Goal: Information Seeking & Learning: Learn about a topic

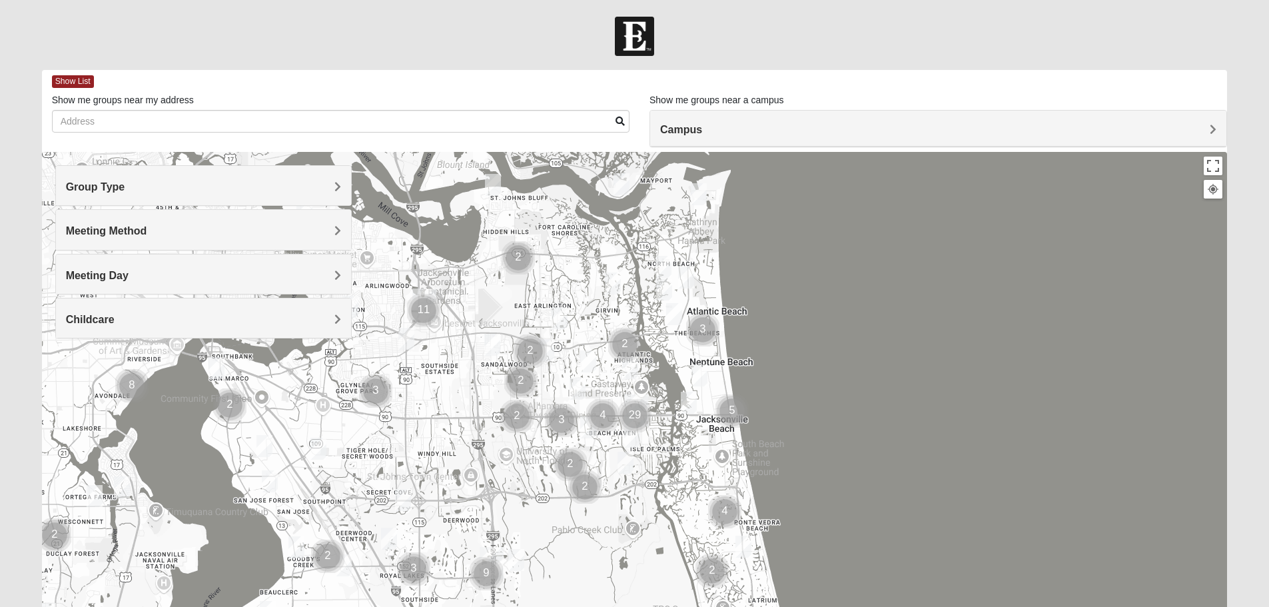
click at [748, 122] on div "Campus" at bounding box center [938, 129] width 576 height 36
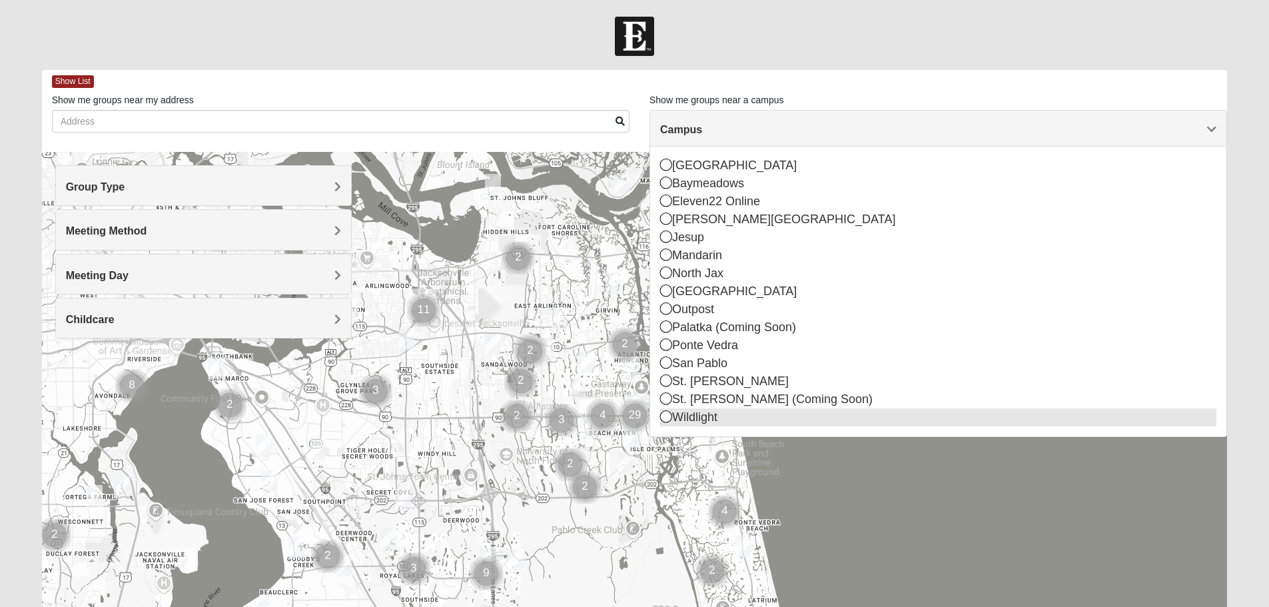
click at [668, 416] on icon at bounding box center [666, 416] width 12 height 12
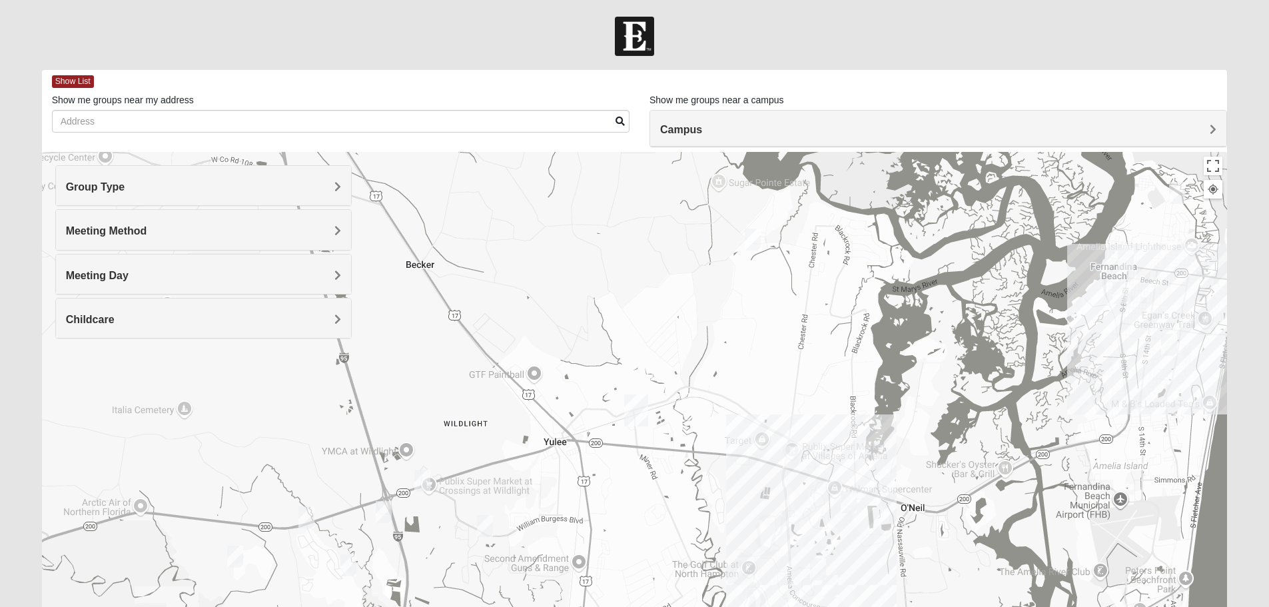
click at [222, 200] on div "Group Type" at bounding box center [203, 185] width 295 height 39
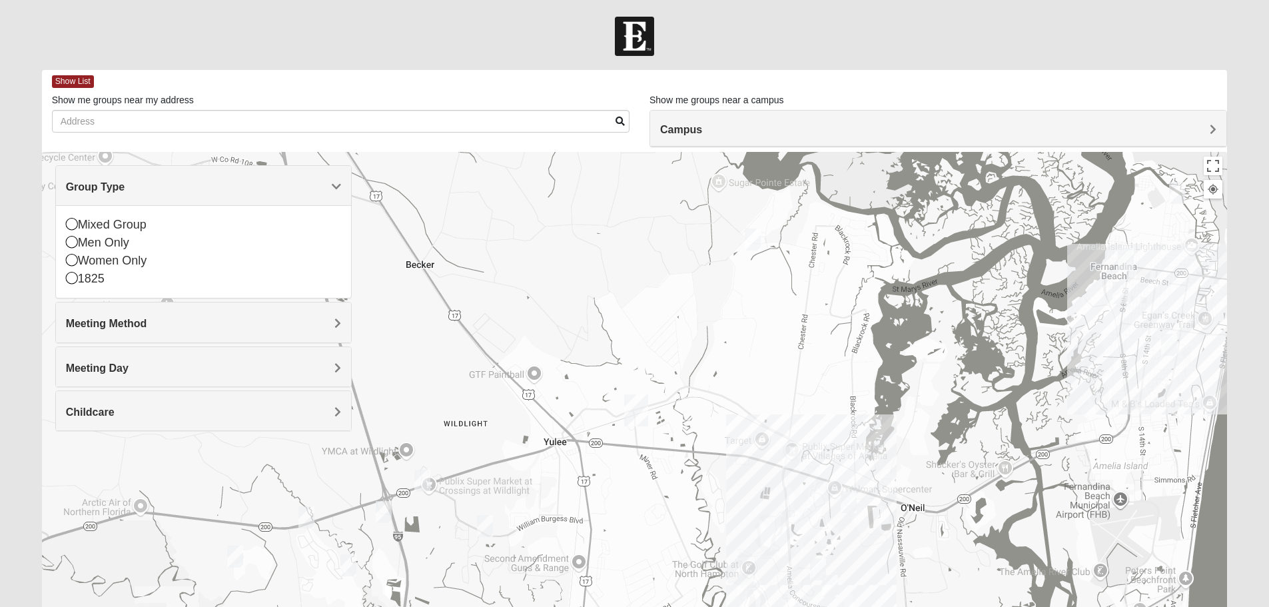
click at [222, 200] on div "Group Type" at bounding box center [203, 185] width 295 height 39
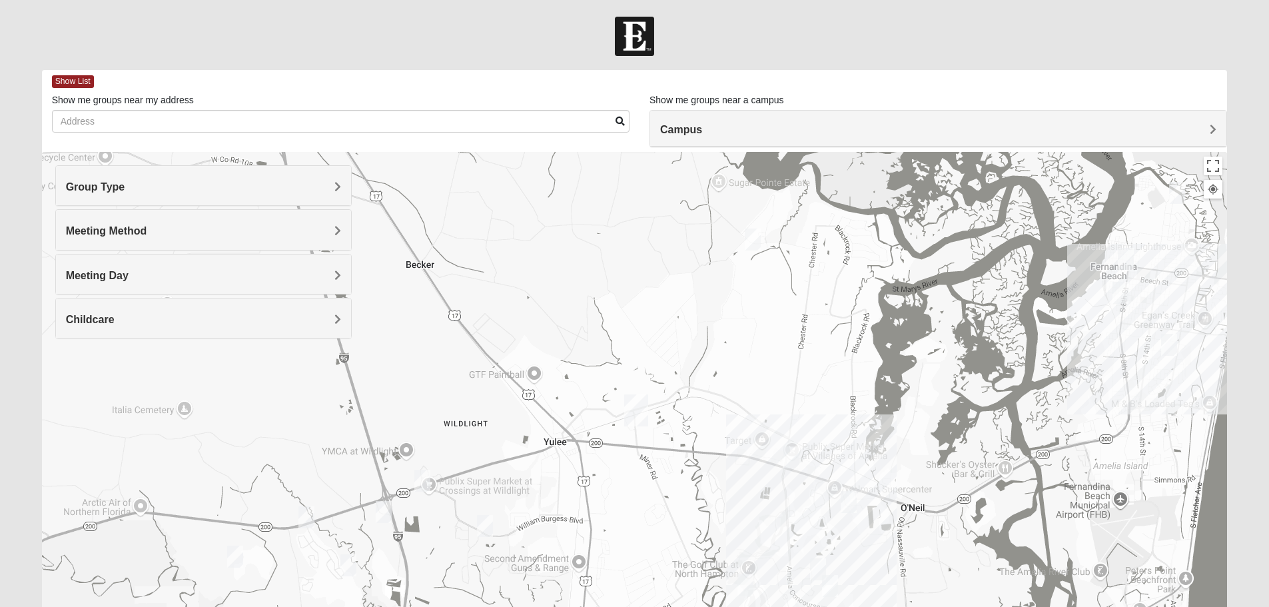
click at [222, 200] on div "Group Type" at bounding box center [203, 185] width 295 height 39
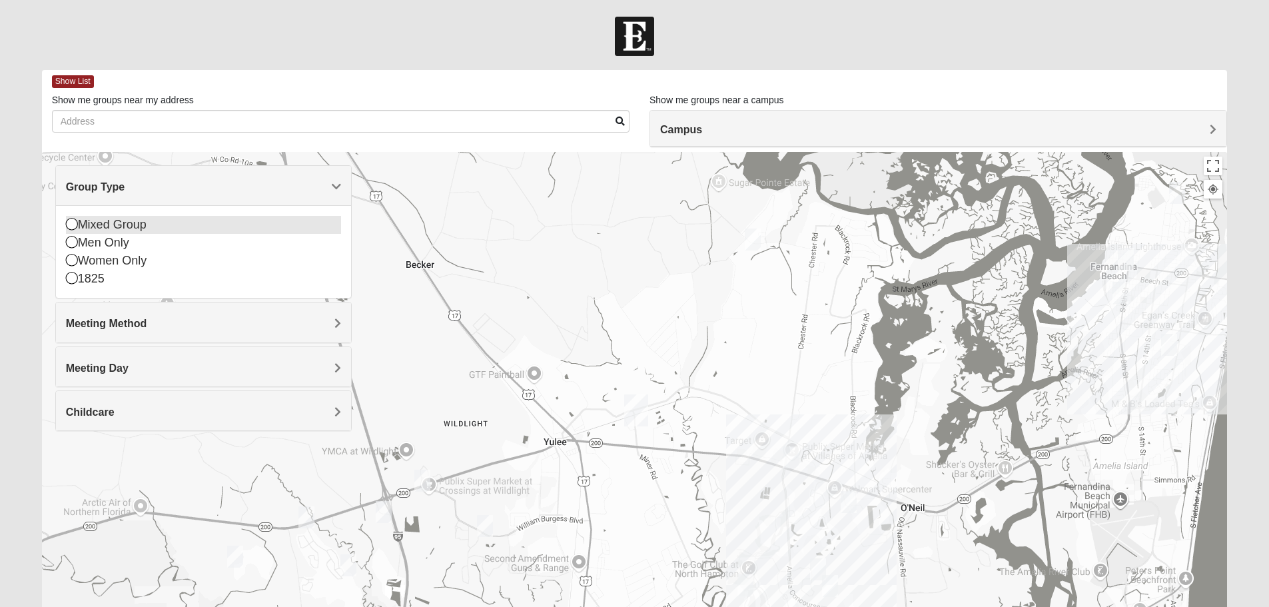
click at [77, 224] on icon at bounding box center [72, 224] width 12 height 12
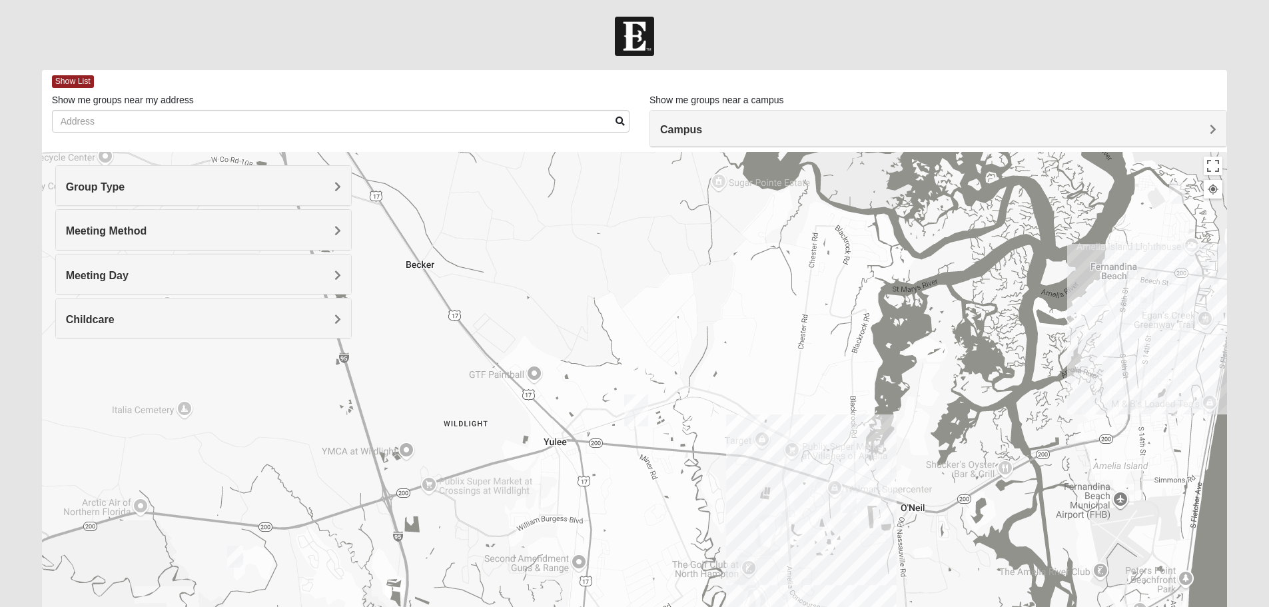
click at [325, 193] on h4 "Group Type" at bounding box center [203, 187] width 275 height 13
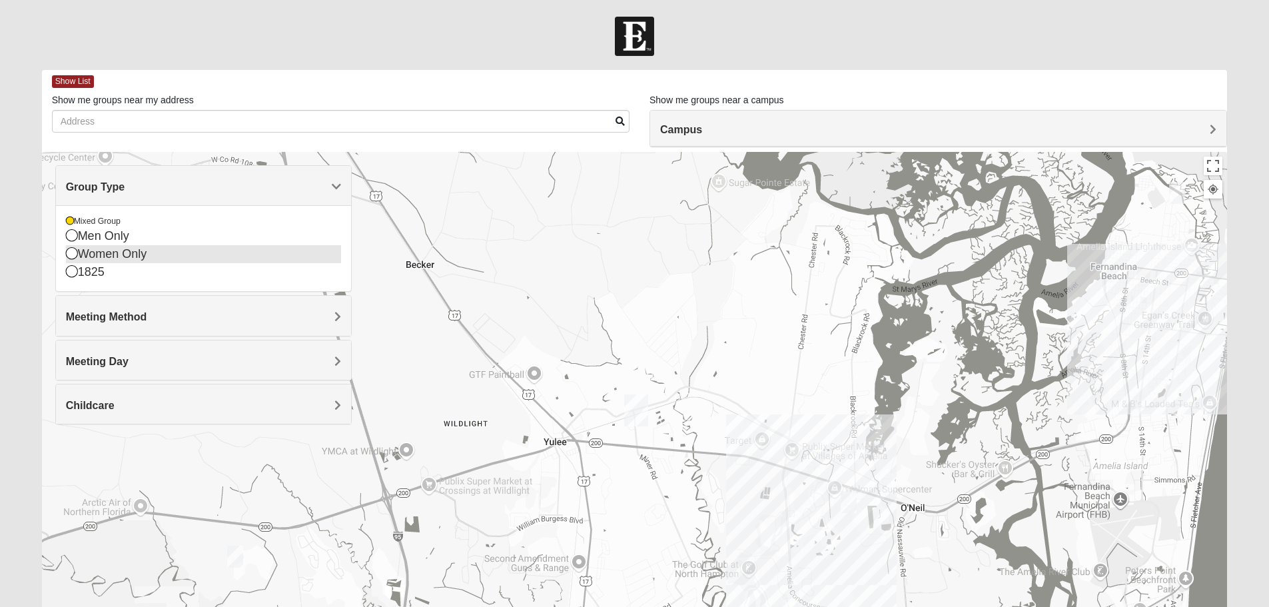
click at [69, 255] on icon at bounding box center [72, 253] width 12 height 12
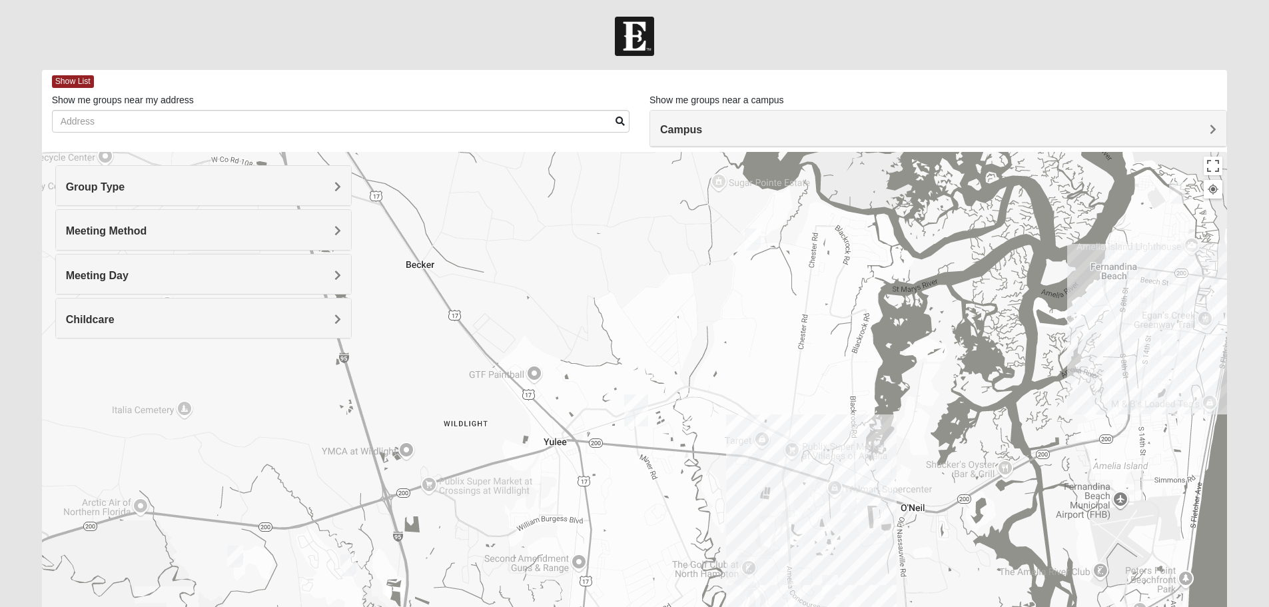
click at [325, 179] on div "Group Type" at bounding box center [203, 185] width 295 height 39
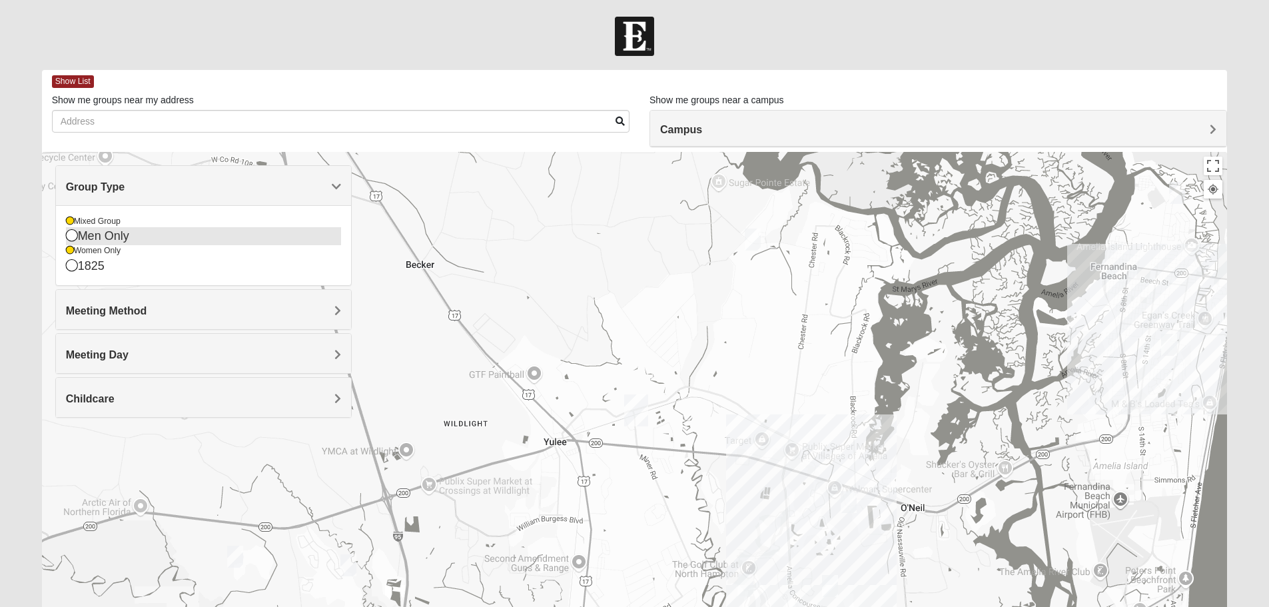
click at [75, 235] on icon at bounding box center [72, 235] width 12 height 12
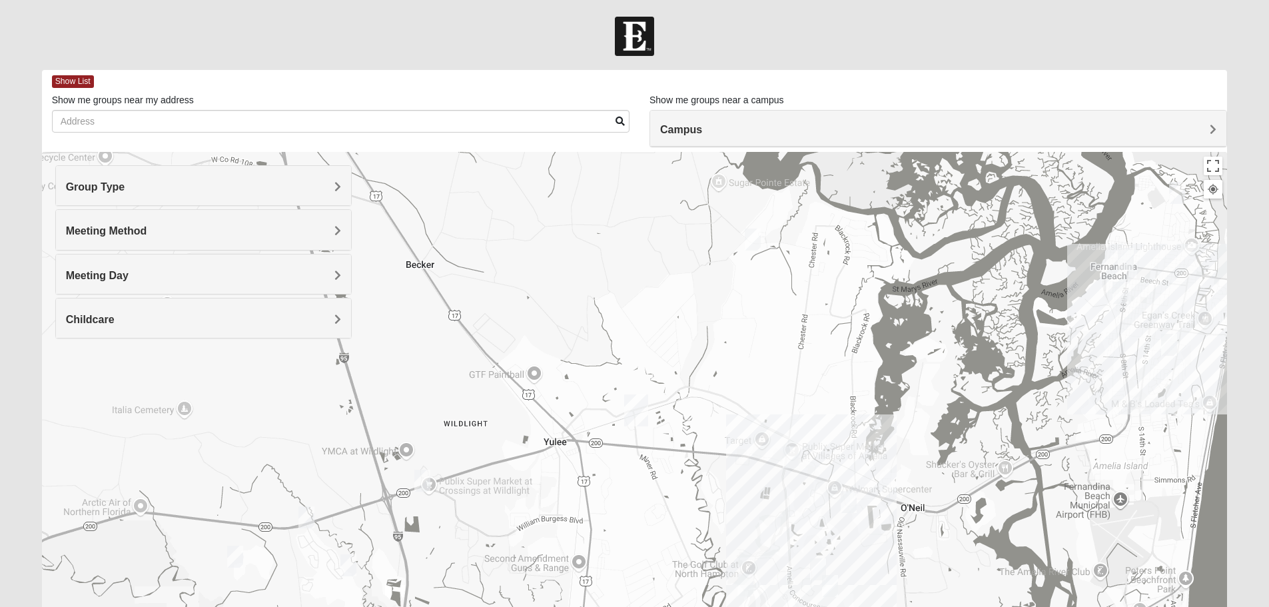
click at [322, 237] on h4 "Meeting Method" at bounding box center [203, 231] width 275 height 13
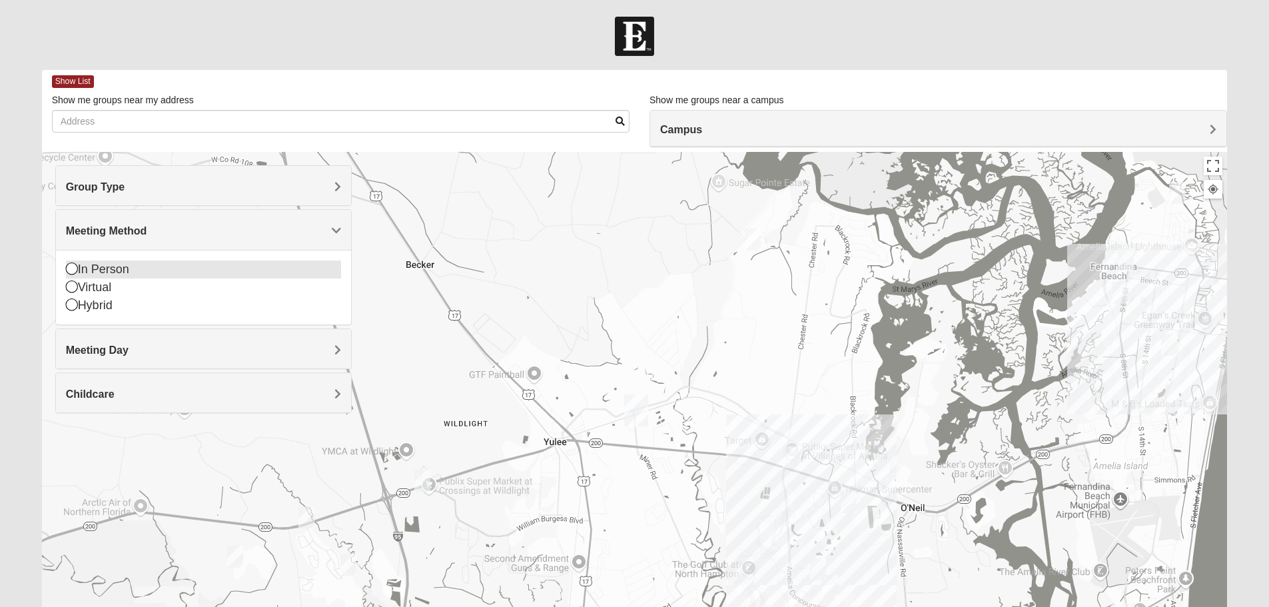
click at [78, 268] on div "In Person" at bounding box center [203, 270] width 275 height 18
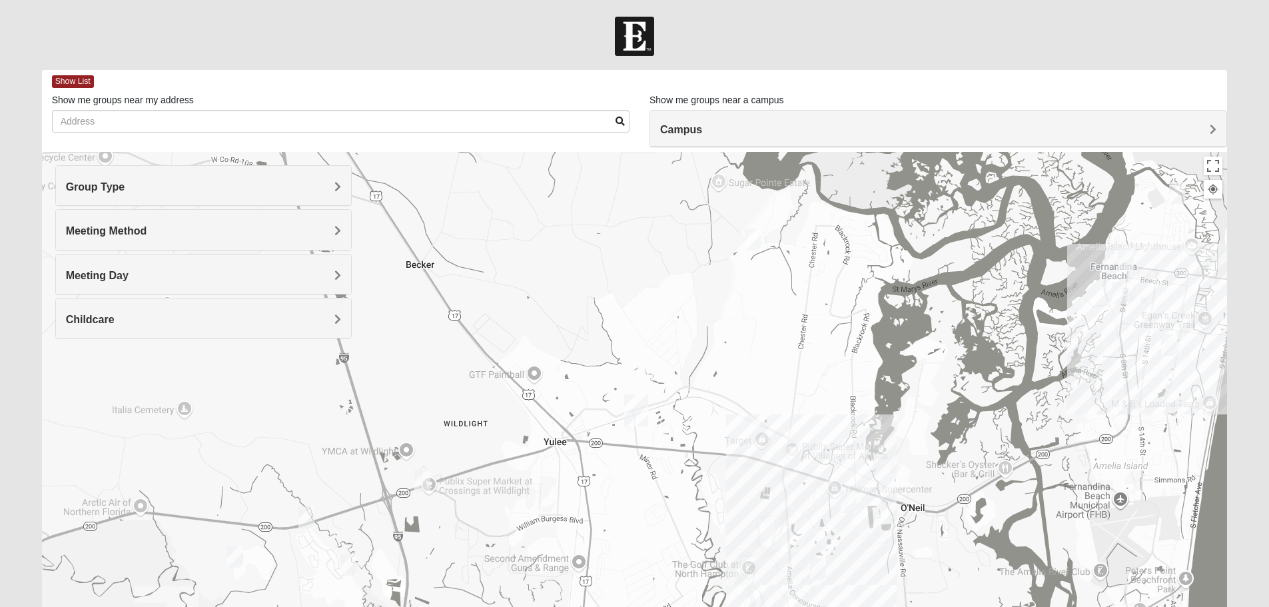
click at [342, 228] on div "Meeting Method" at bounding box center [203, 229] width 295 height 39
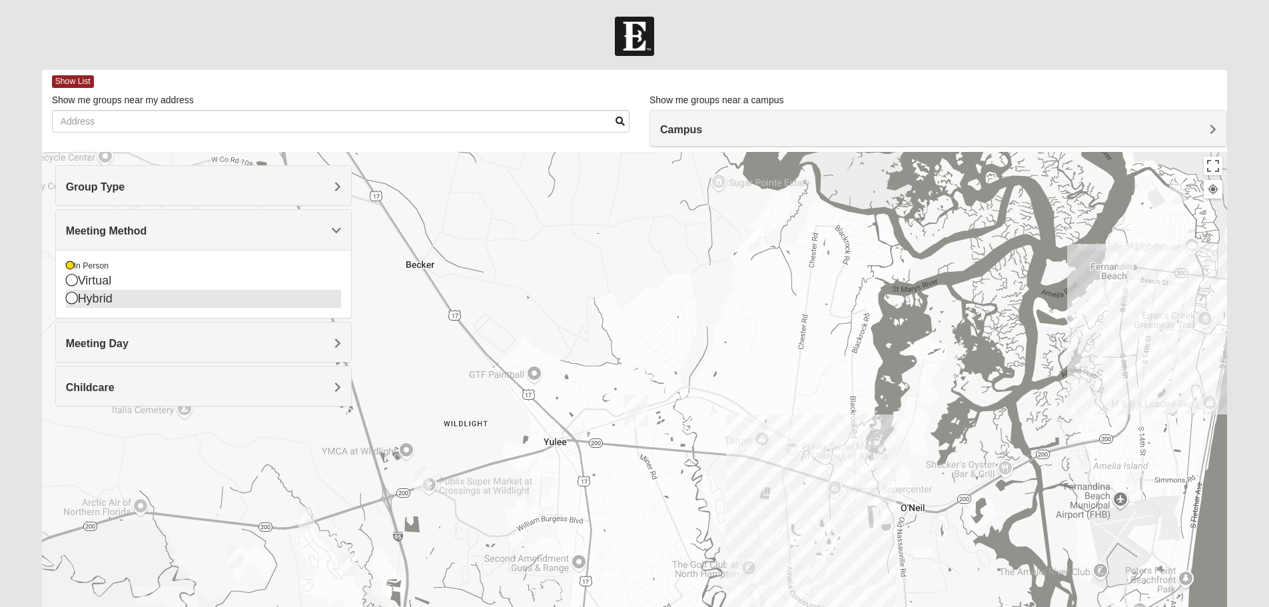
click at [95, 301] on div "Hybrid" at bounding box center [203, 299] width 275 height 18
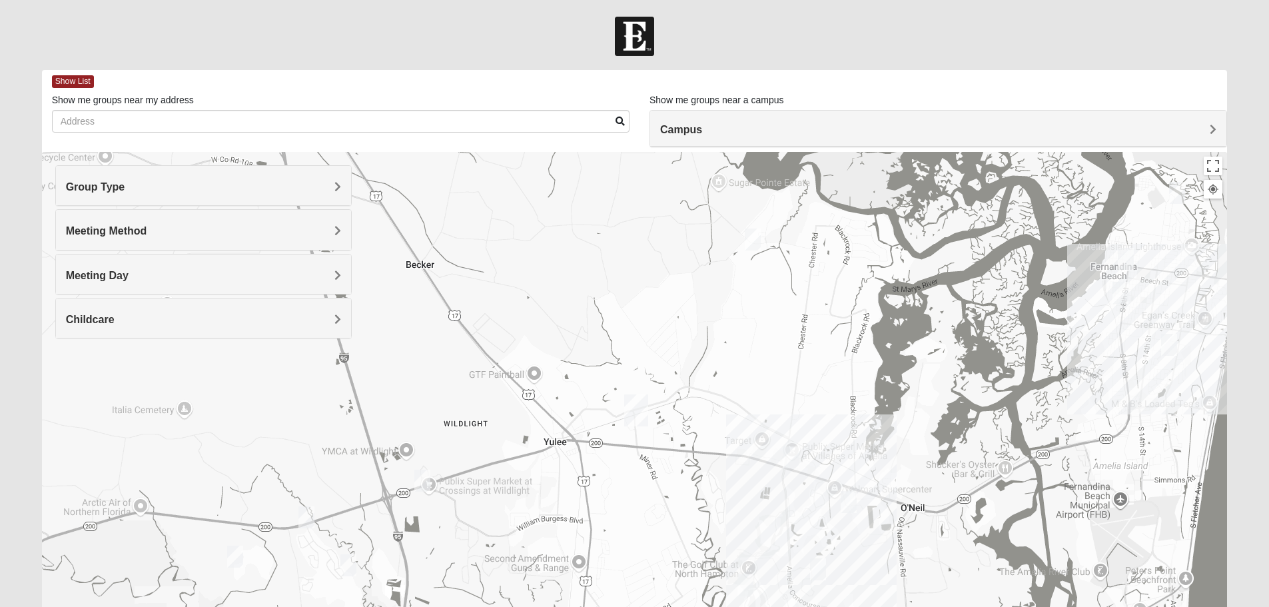
click at [1123, 290] on img "Mens Herbert 32034" at bounding box center [1121, 293] width 16 height 22
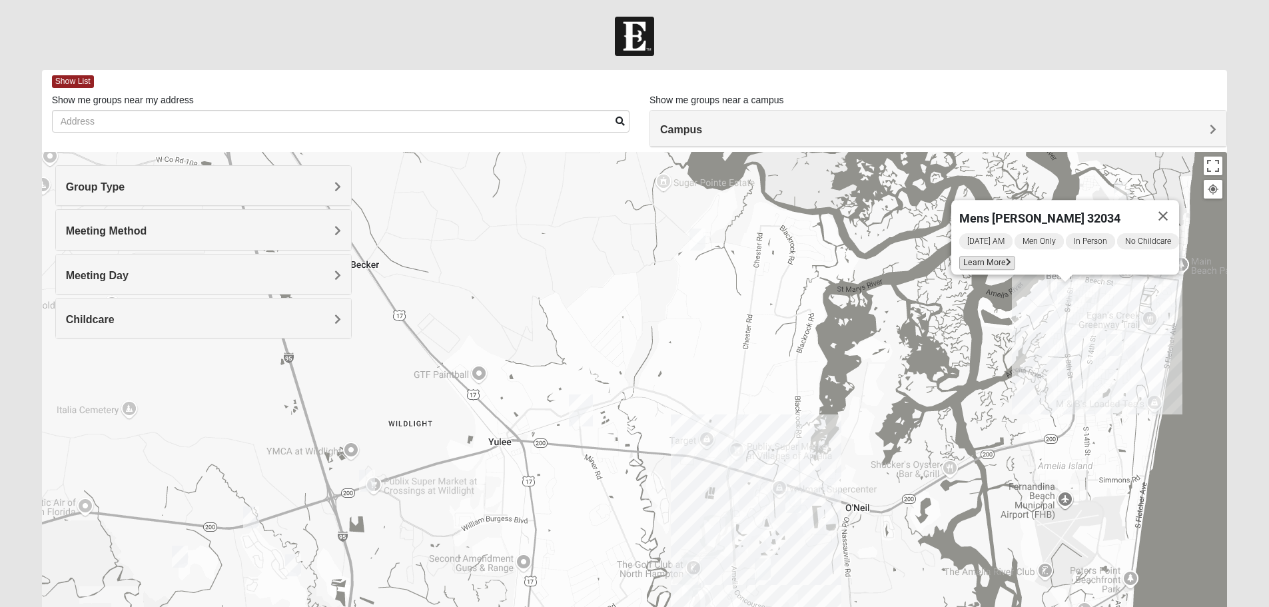
click at [994, 258] on span "Learn More" at bounding box center [988, 263] width 56 height 14
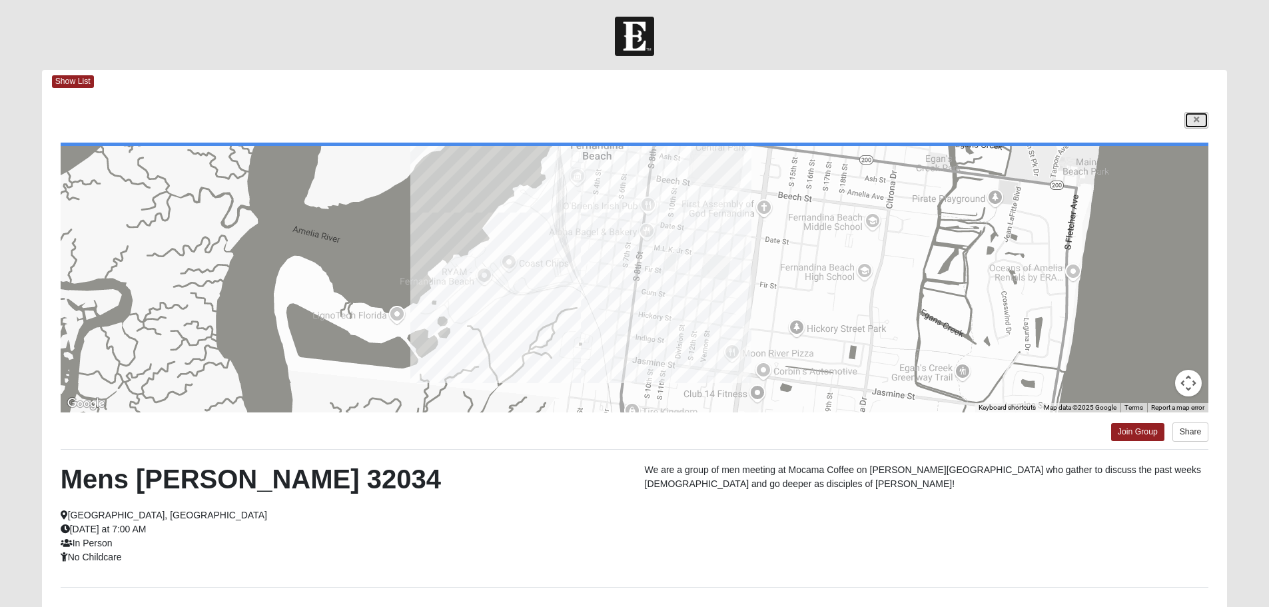
click at [1199, 119] on icon at bounding box center [1196, 120] width 5 height 8
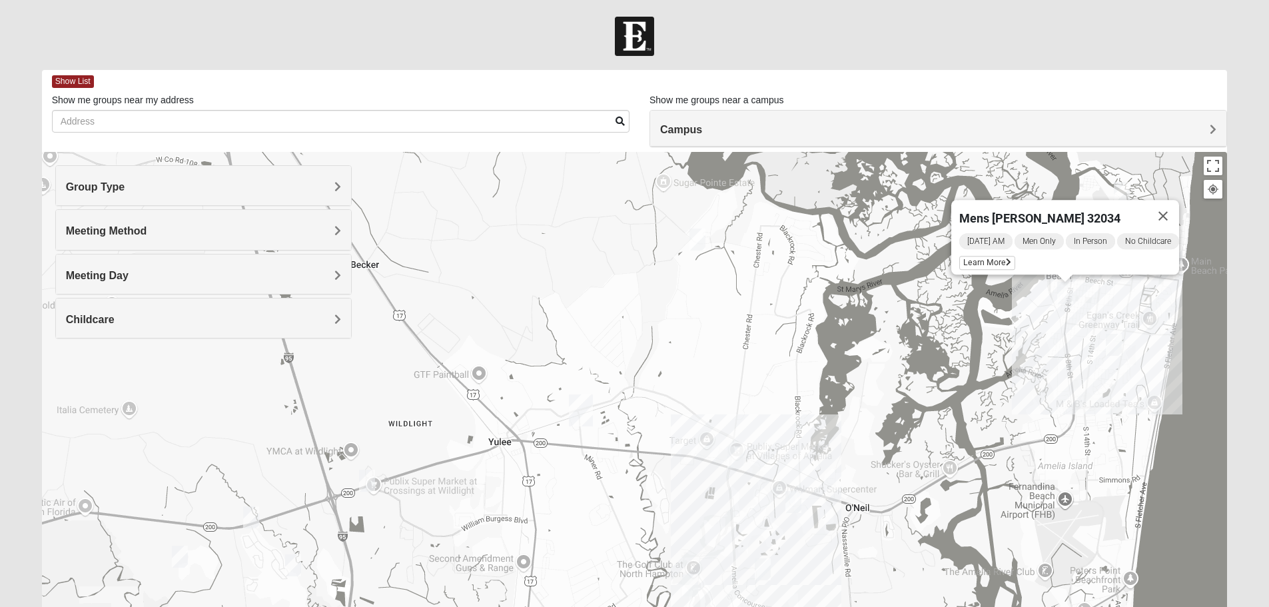
click at [696, 235] on img "Womens Kremin 32097" at bounding box center [698, 240] width 16 height 22
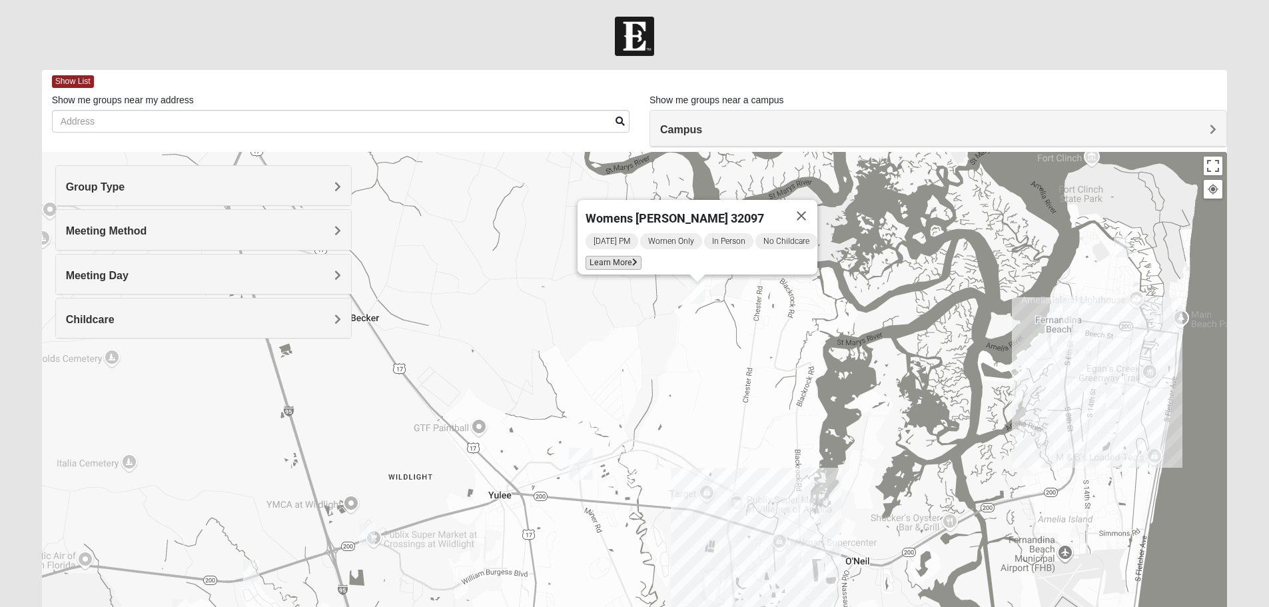
click at [632, 259] on icon at bounding box center [634, 263] width 5 height 8
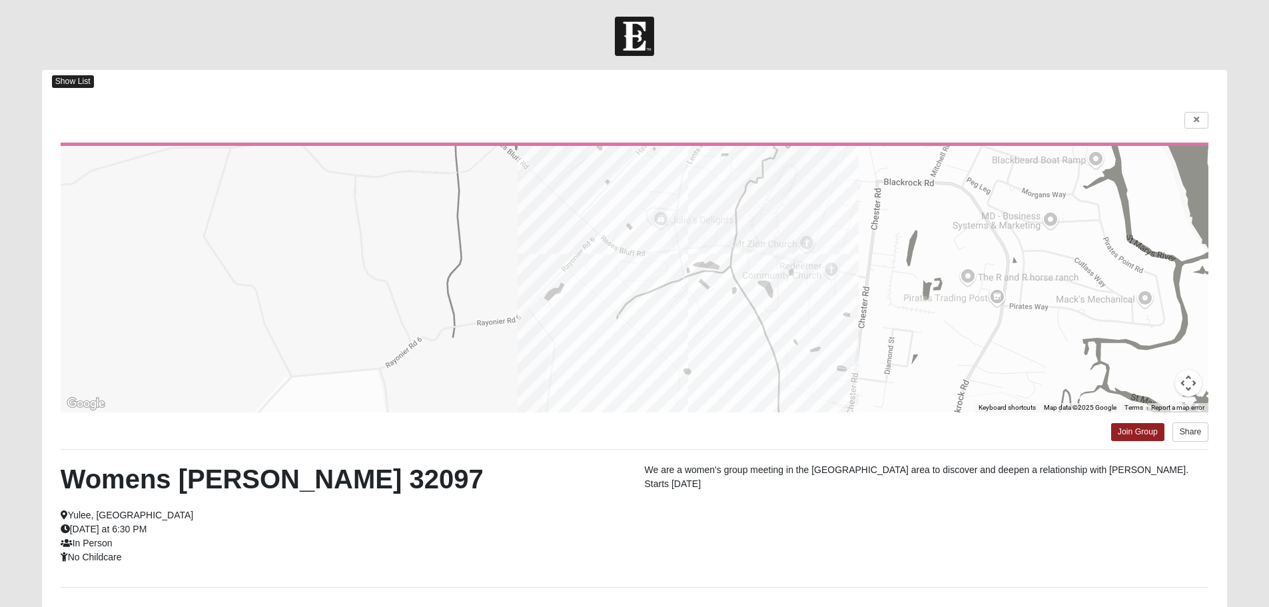
click at [77, 81] on span "Show List" at bounding box center [73, 81] width 42 height 13
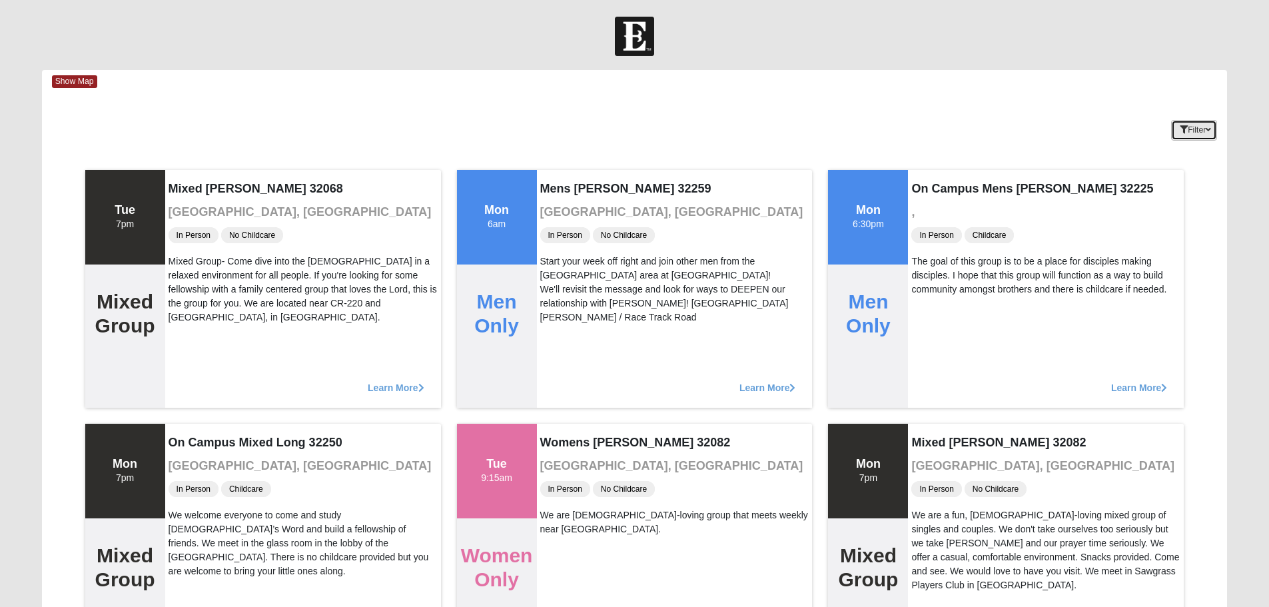
click at [1203, 129] on button "Filter" at bounding box center [1194, 130] width 46 height 21
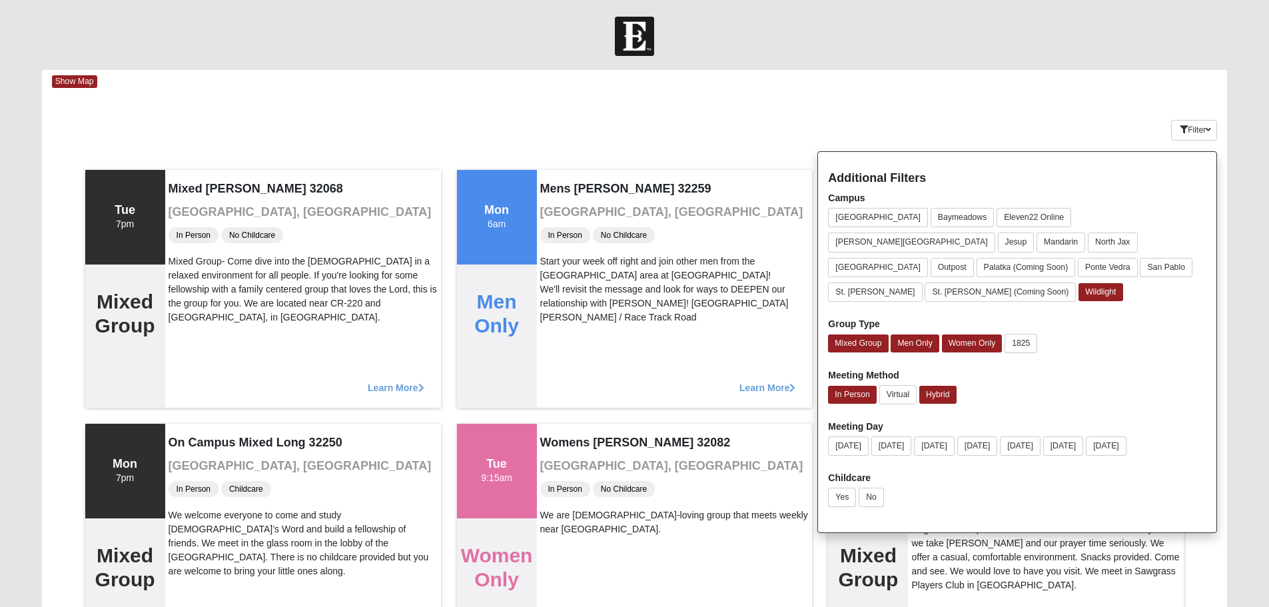
click at [984, 50] on div at bounding box center [634, 36] width 1269 height 39
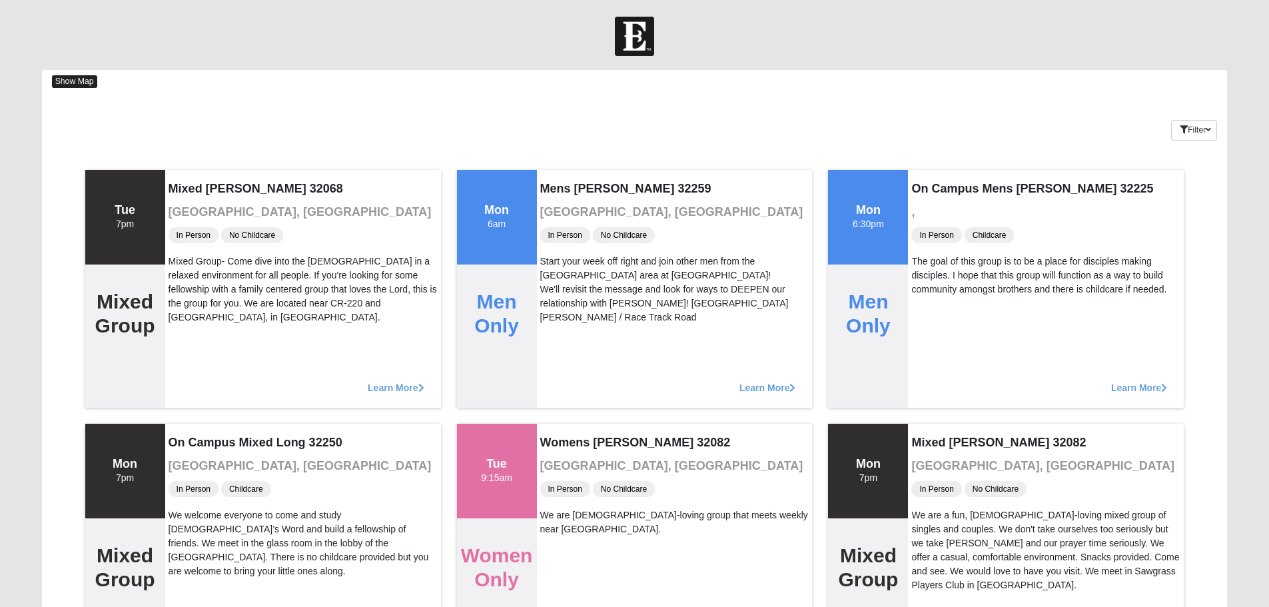
click at [60, 79] on span "Show Map" at bounding box center [74, 81] width 45 height 13
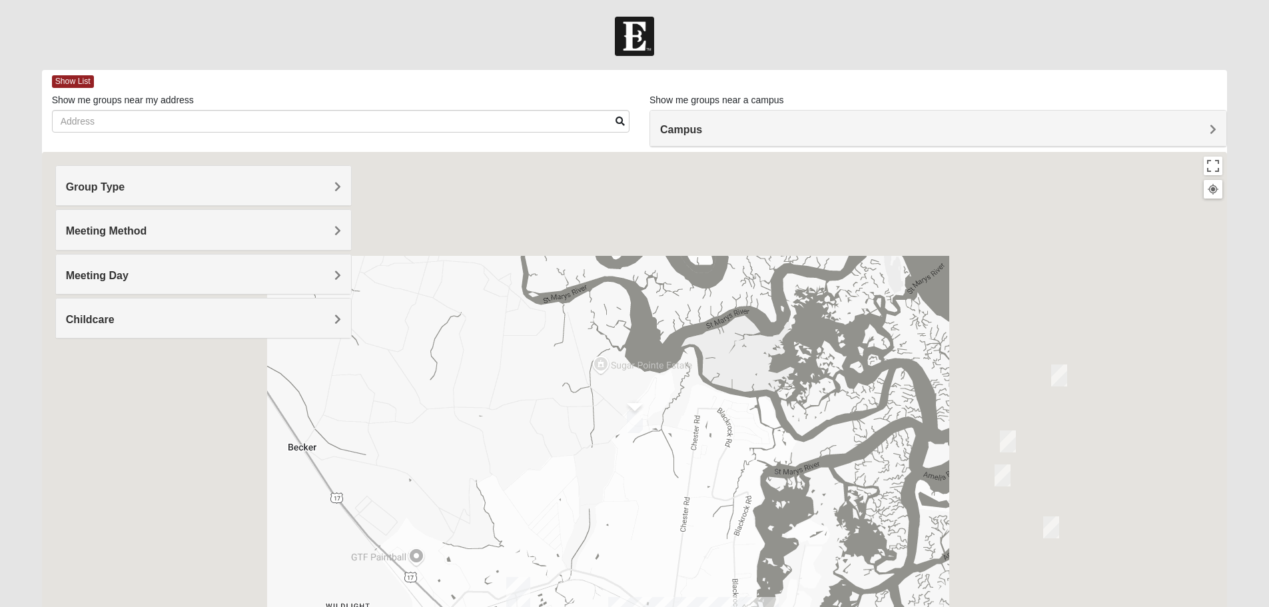
click at [268, 181] on h4 "Group Type" at bounding box center [203, 187] width 275 height 13
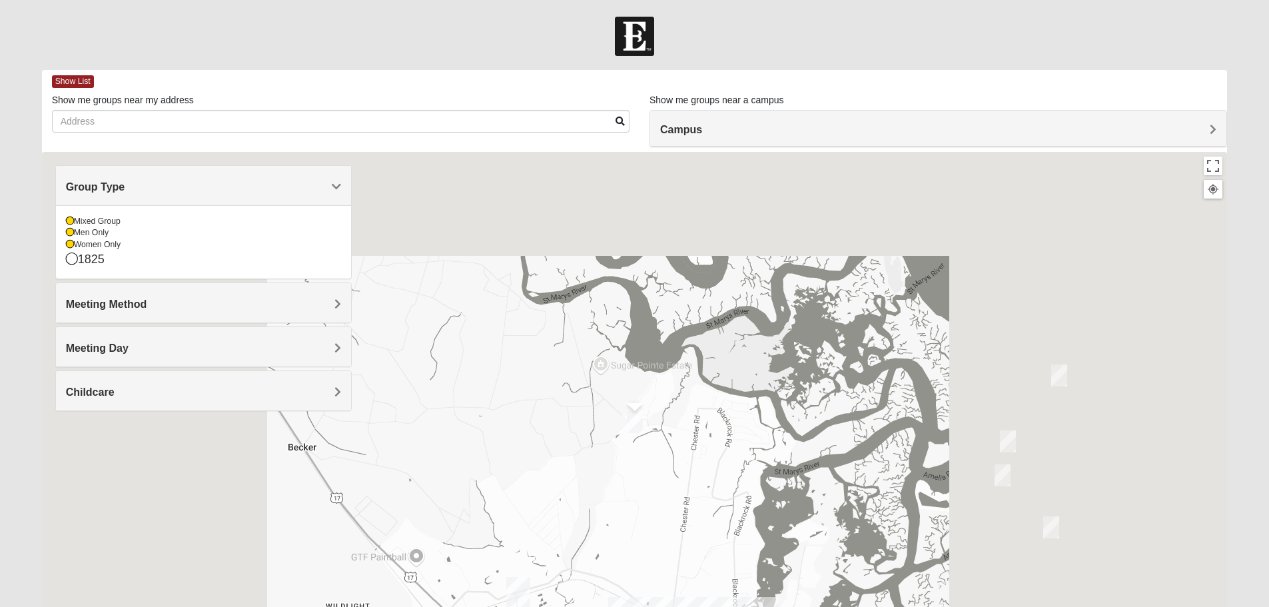
click at [1057, 377] on img "Mixed Murphy 32034" at bounding box center [1059, 375] width 16 height 22
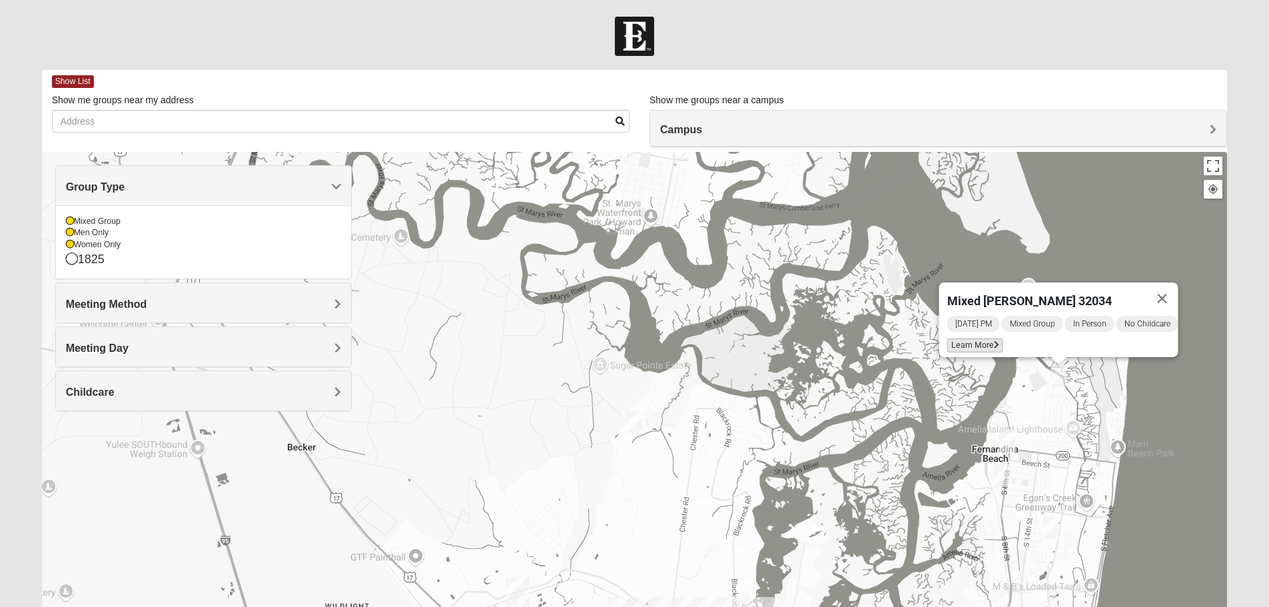
click at [979, 340] on span "Learn More" at bounding box center [975, 345] width 56 height 14
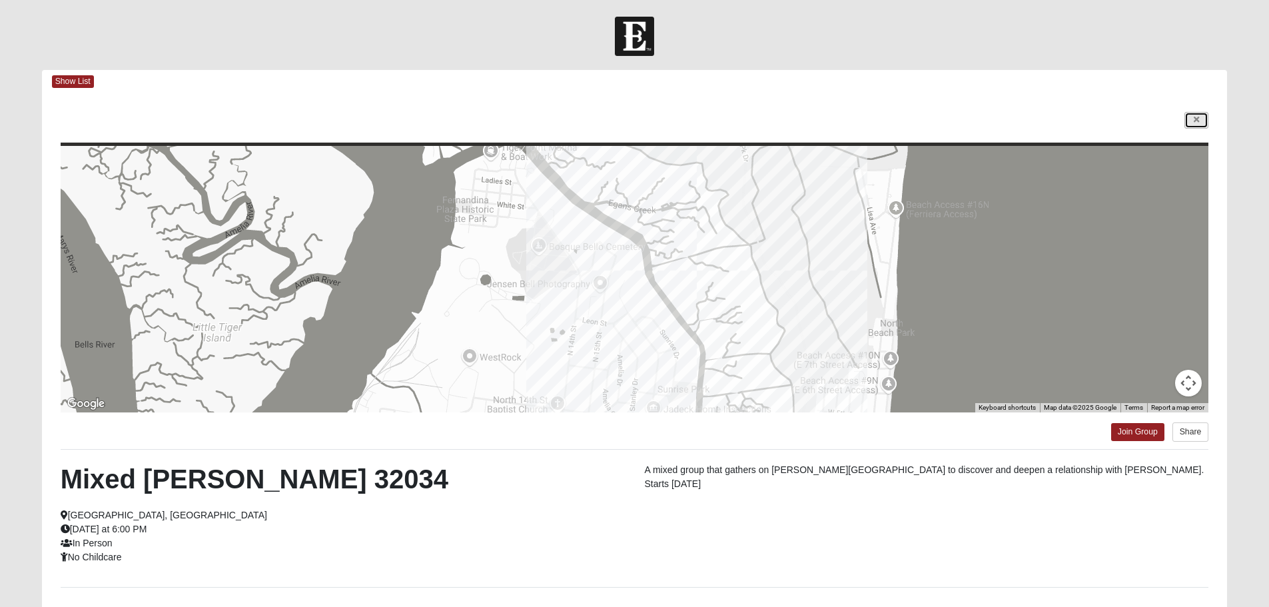
click at [1198, 125] on link at bounding box center [1197, 120] width 24 height 17
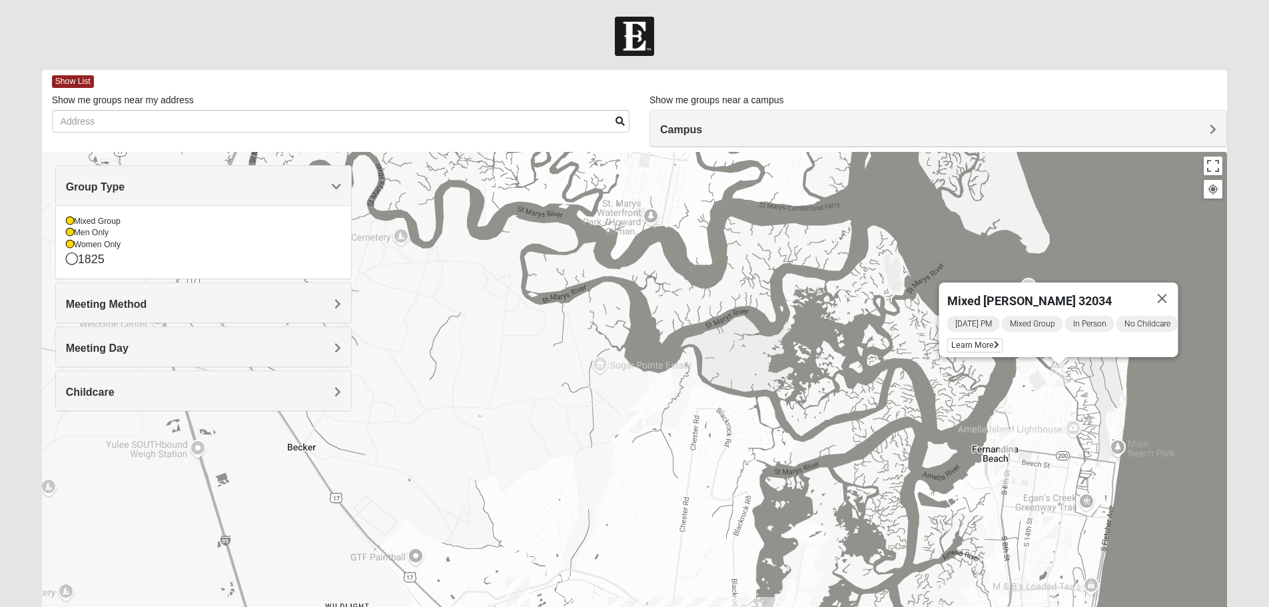
click at [1050, 528] on img "Womens Bourquin 32034" at bounding box center [1051, 527] width 16 height 22
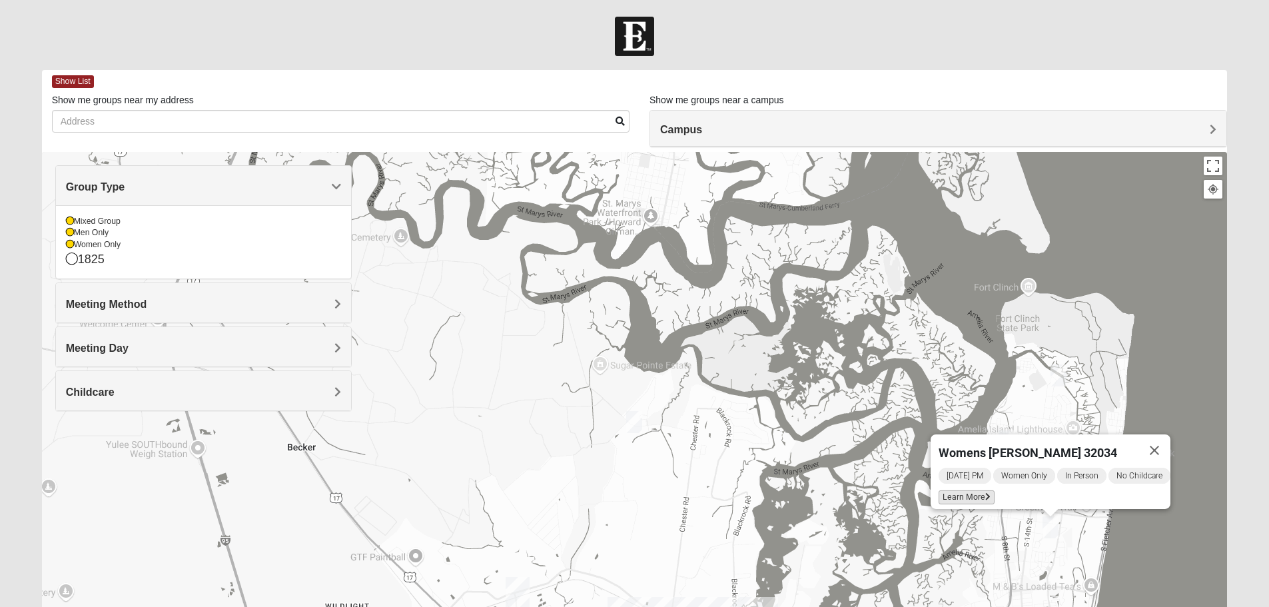
click at [974, 491] on span "Learn More" at bounding box center [967, 497] width 56 height 14
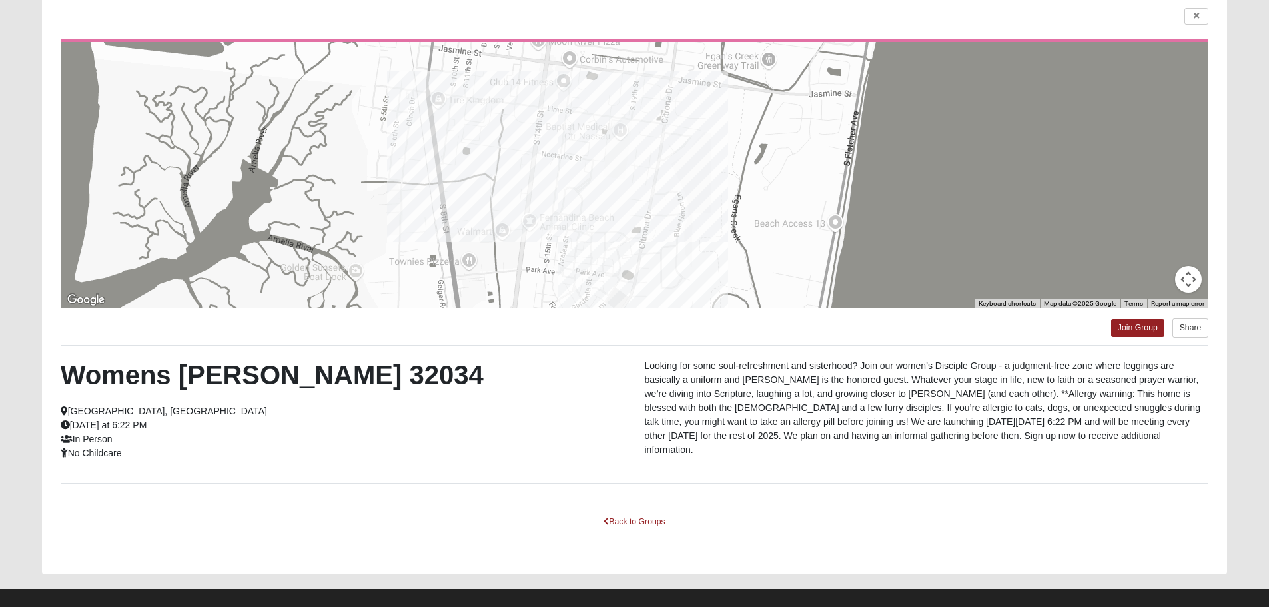
scroll to position [120, 0]
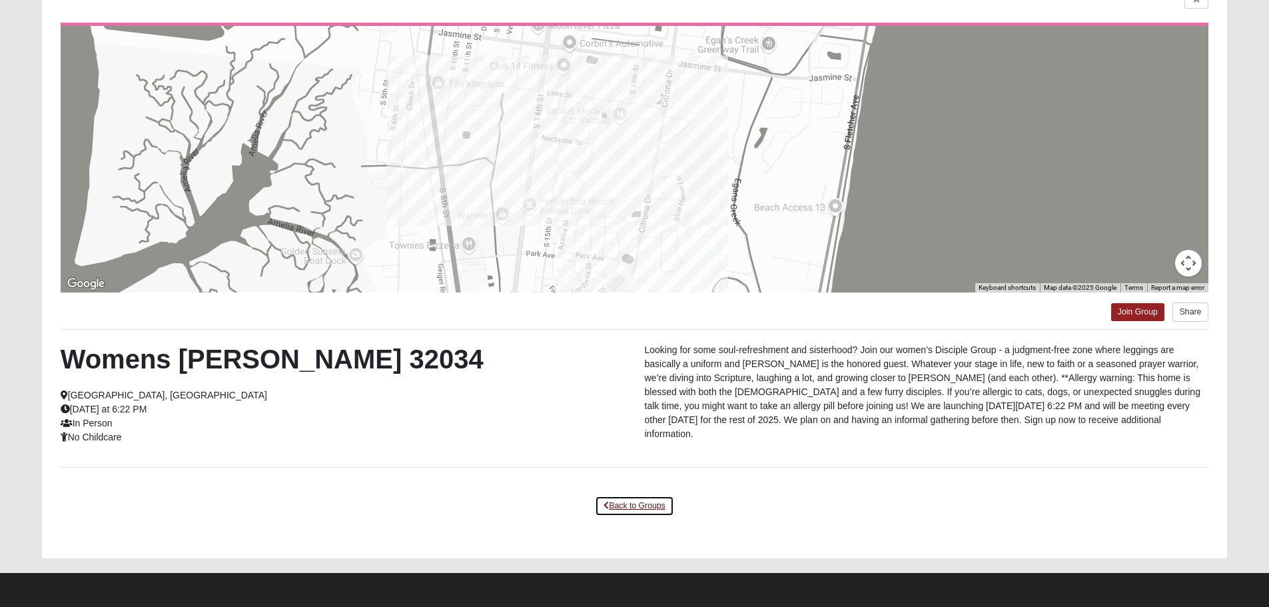
click at [644, 505] on link "Back to Groups" at bounding box center [634, 506] width 79 height 21
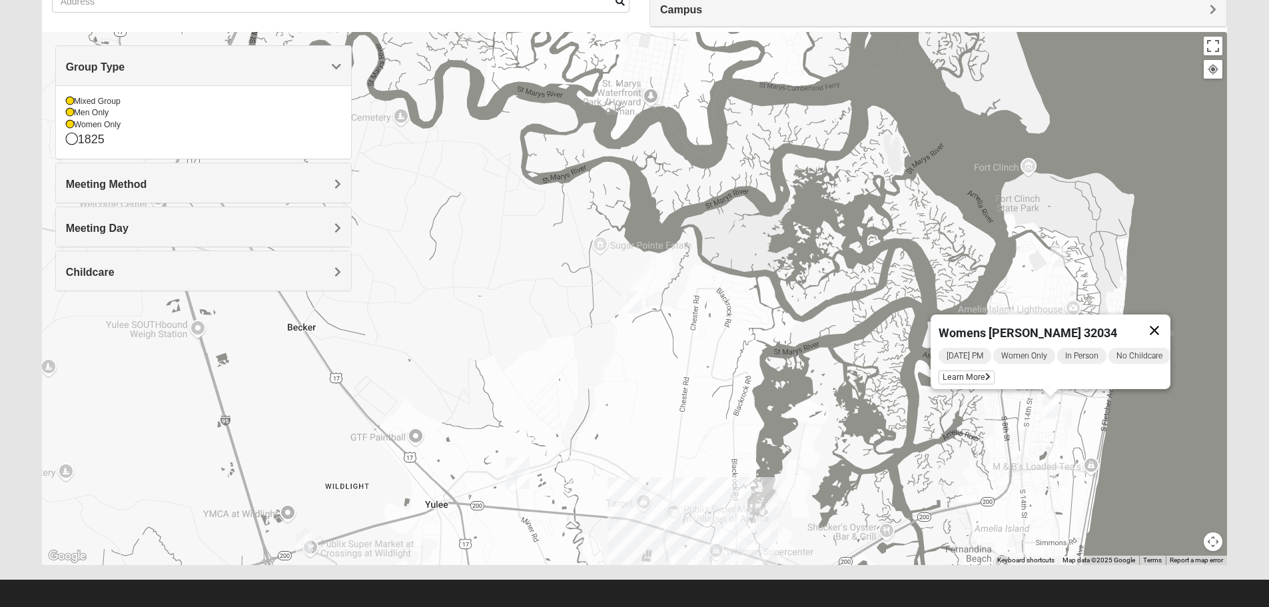
click at [1163, 319] on button "Close" at bounding box center [1155, 331] width 32 height 32
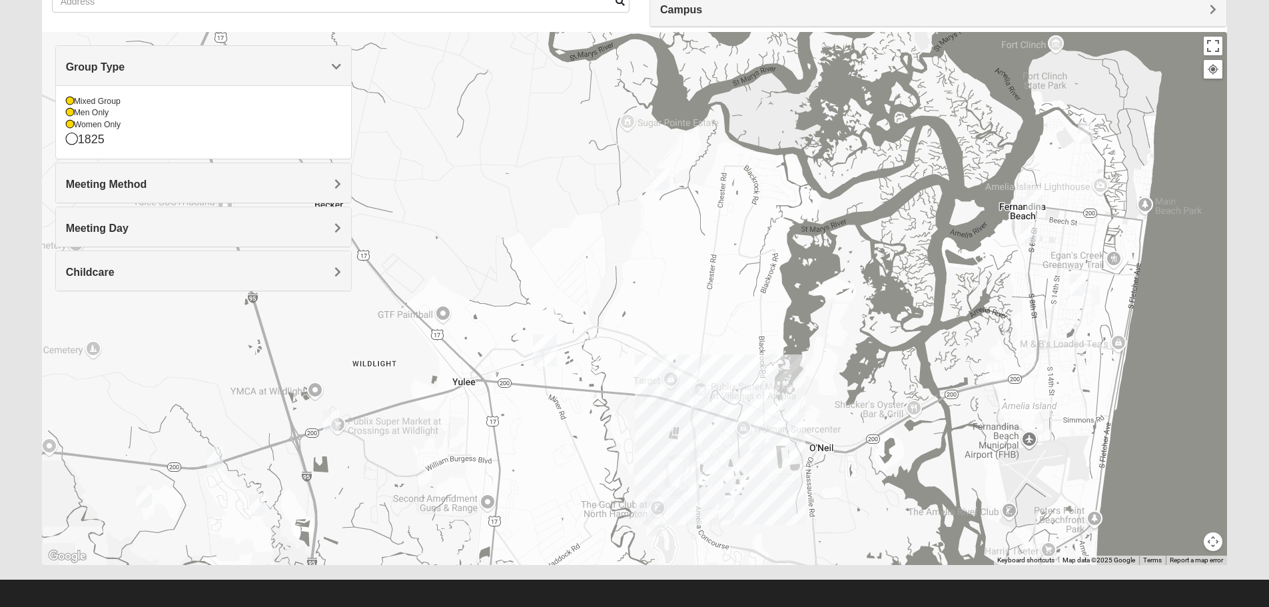
drag, startPoint x: 1143, startPoint y: 491, endPoint x: 1171, endPoint y: 365, distance: 129.2
click at [1171, 365] on div at bounding box center [635, 298] width 1186 height 533
click at [702, 394] on img "Mens Lane 32034" at bounding box center [700, 397] width 16 height 22
click at [613, 362] on span "Learn More" at bounding box center [622, 367] width 56 height 14
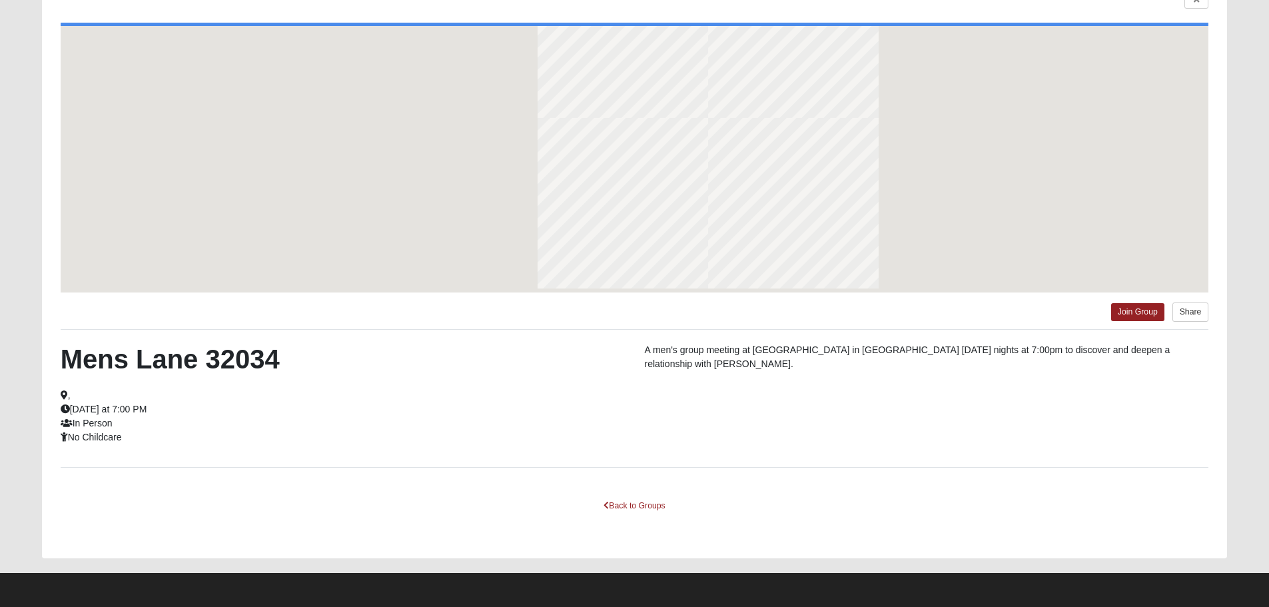
scroll to position [61, 0]
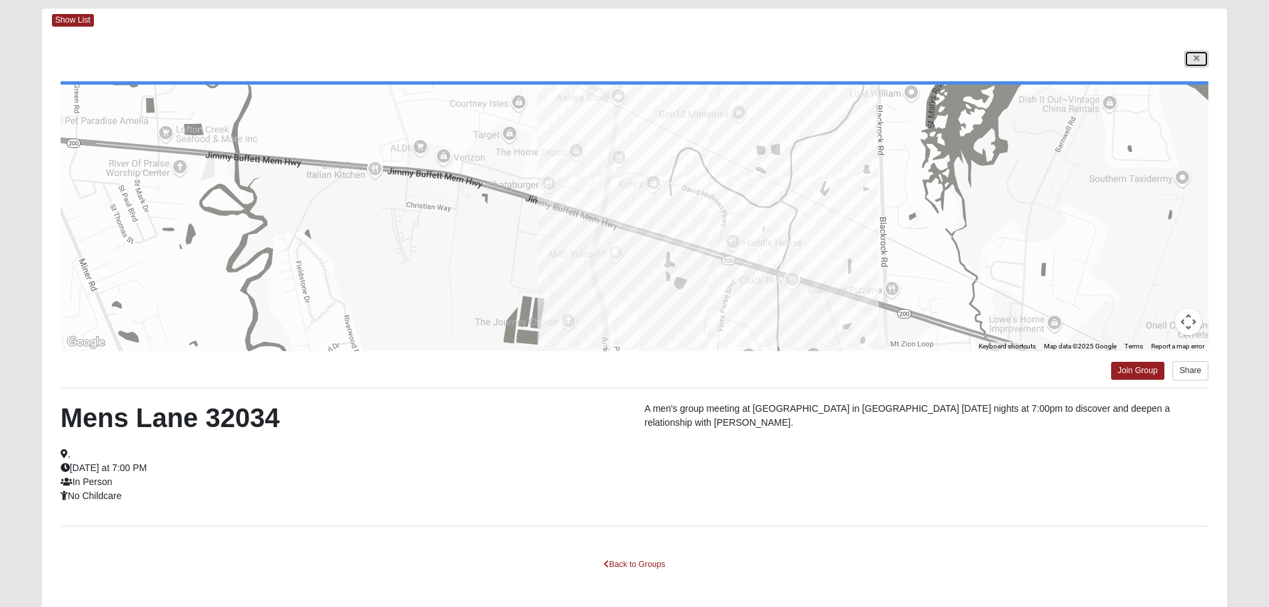
click at [1199, 56] on icon at bounding box center [1196, 59] width 5 height 8
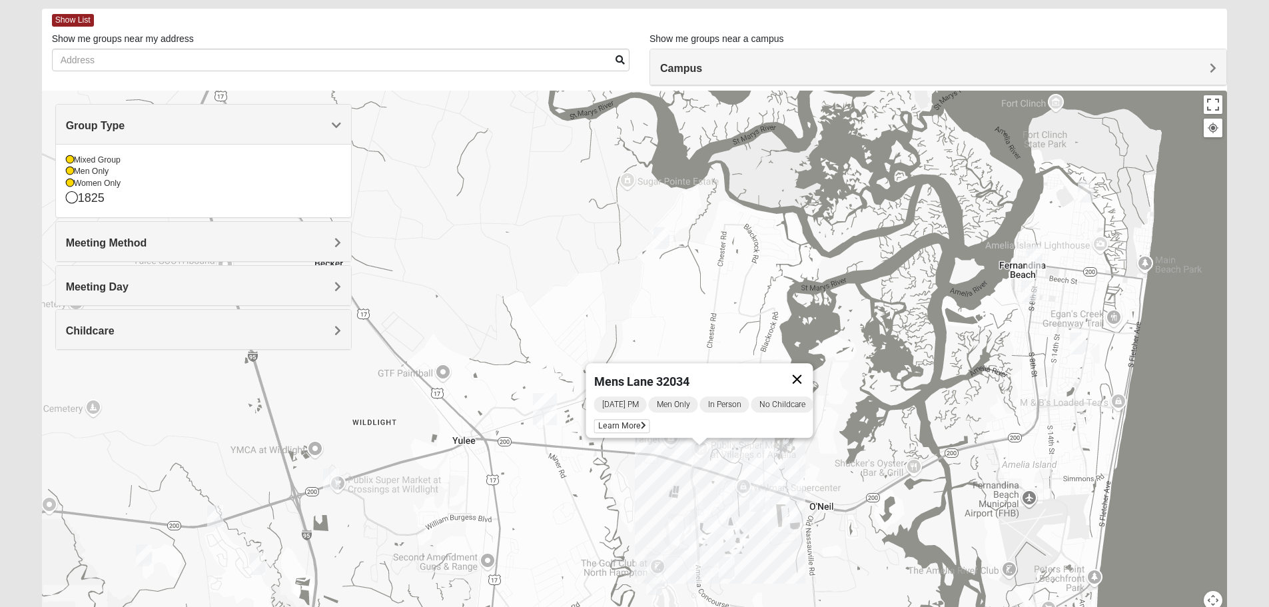
click at [802, 369] on button "Close" at bounding box center [797, 379] width 32 height 32
click at [759, 501] on img "Mixed Speed 32034" at bounding box center [758, 501] width 16 height 22
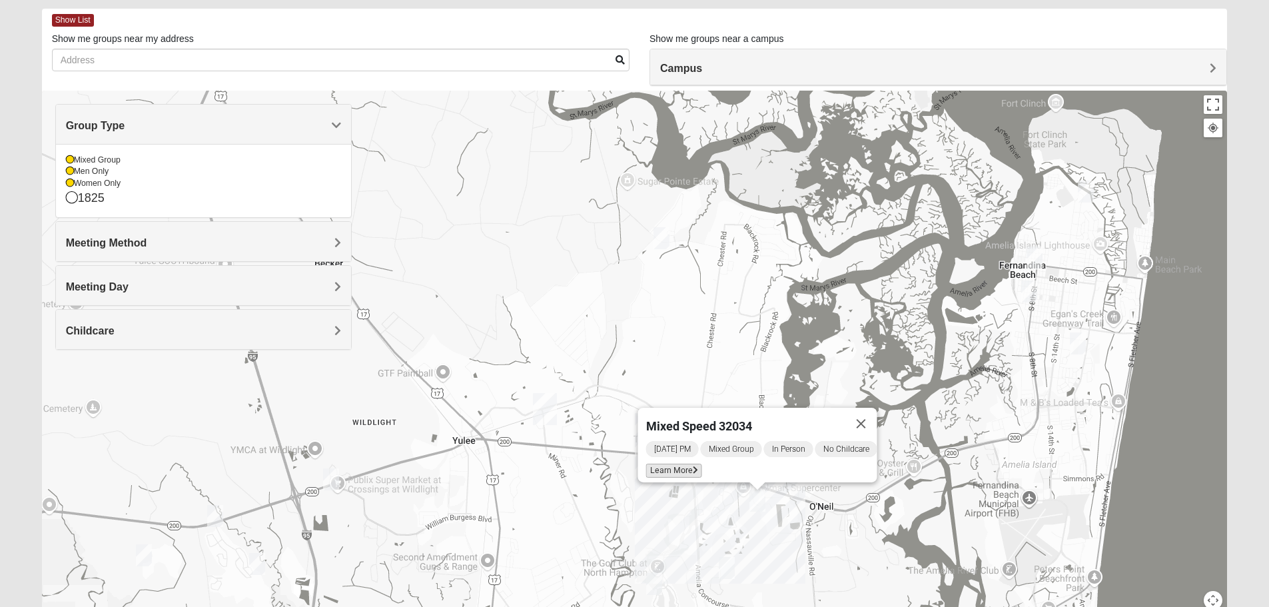
click at [655, 469] on span "Learn More" at bounding box center [674, 471] width 56 height 14
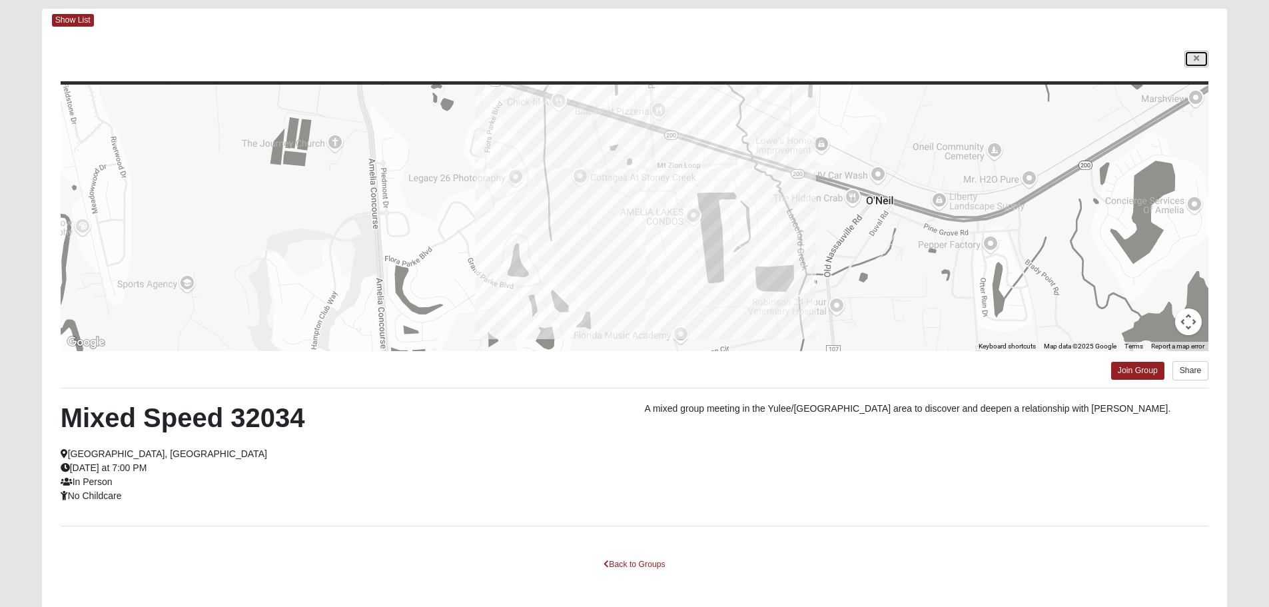
click at [1195, 60] on icon at bounding box center [1196, 59] width 5 height 8
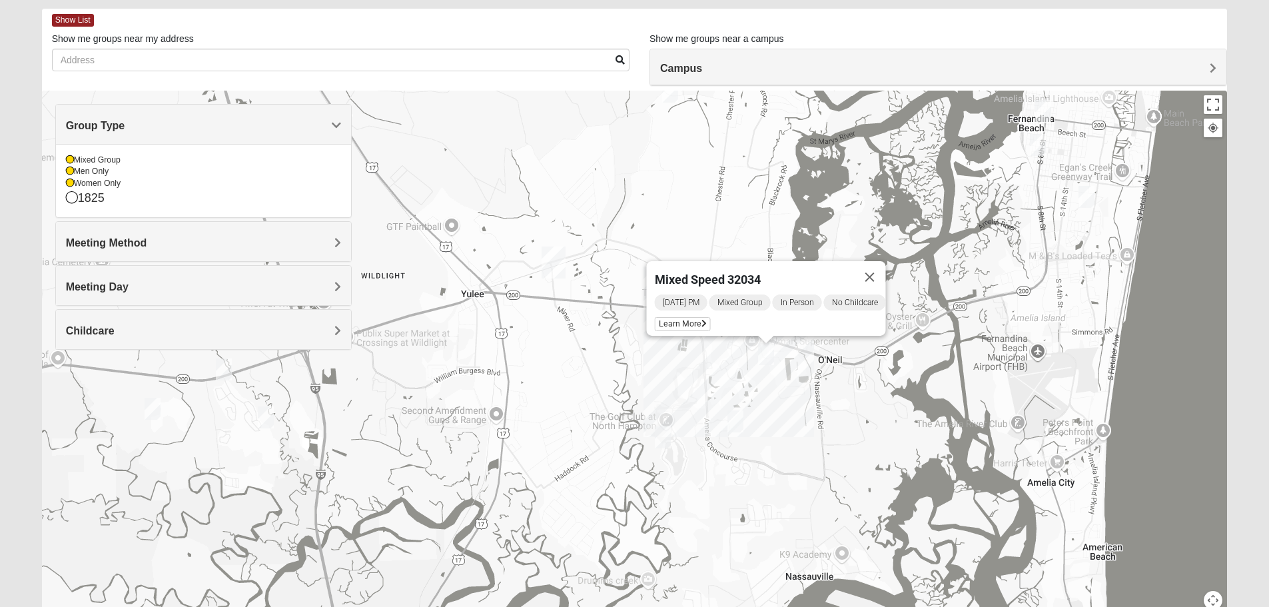
drag, startPoint x: 1150, startPoint y: 457, endPoint x: 1159, endPoint y: 309, distance: 148.2
click at [1159, 309] on div "Mixed Speed 32034 [DATE] PM Mixed Group In Person No Childcare Learn More" at bounding box center [635, 357] width 1186 height 533
click at [152, 405] on img "Mixed Sheppard 32097" at bounding box center [153, 409] width 16 height 22
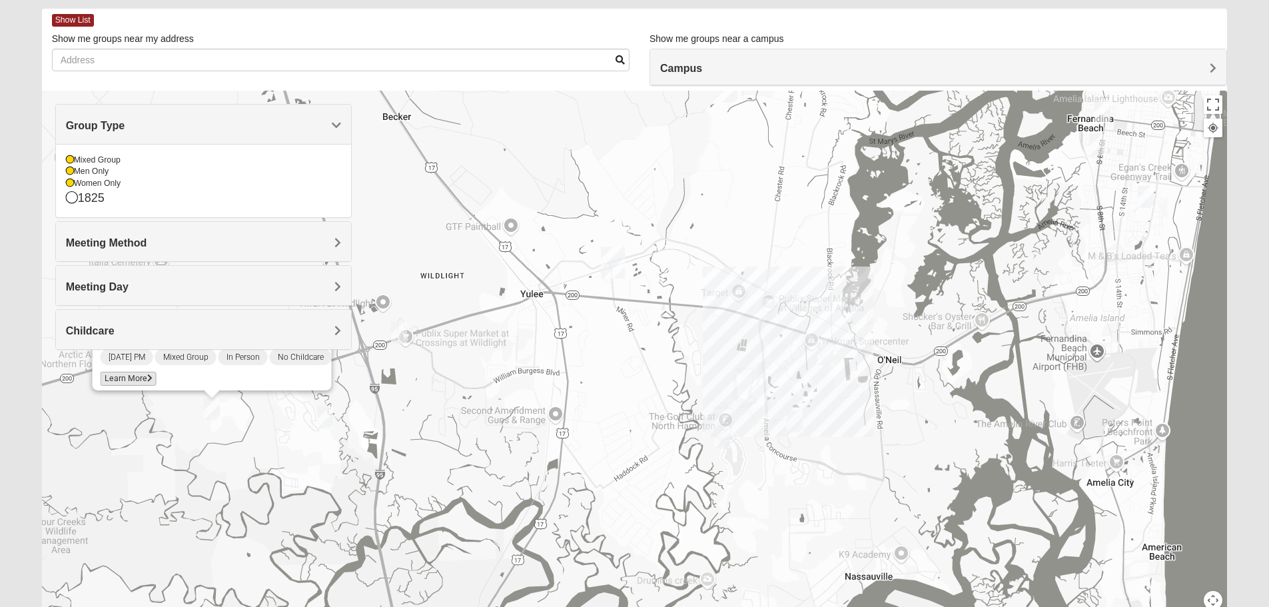
click at [115, 375] on span "Learn More" at bounding box center [128, 379] width 56 height 14
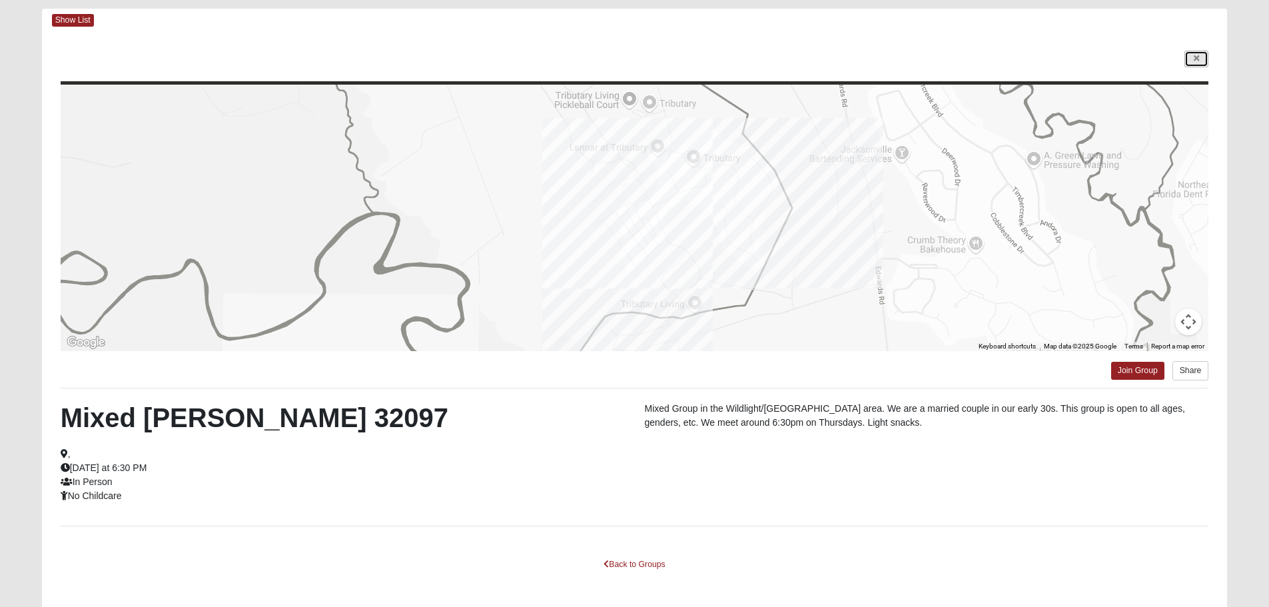
click at [1191, 66] on link at bounding box center [1197, 59] width 24 height 17
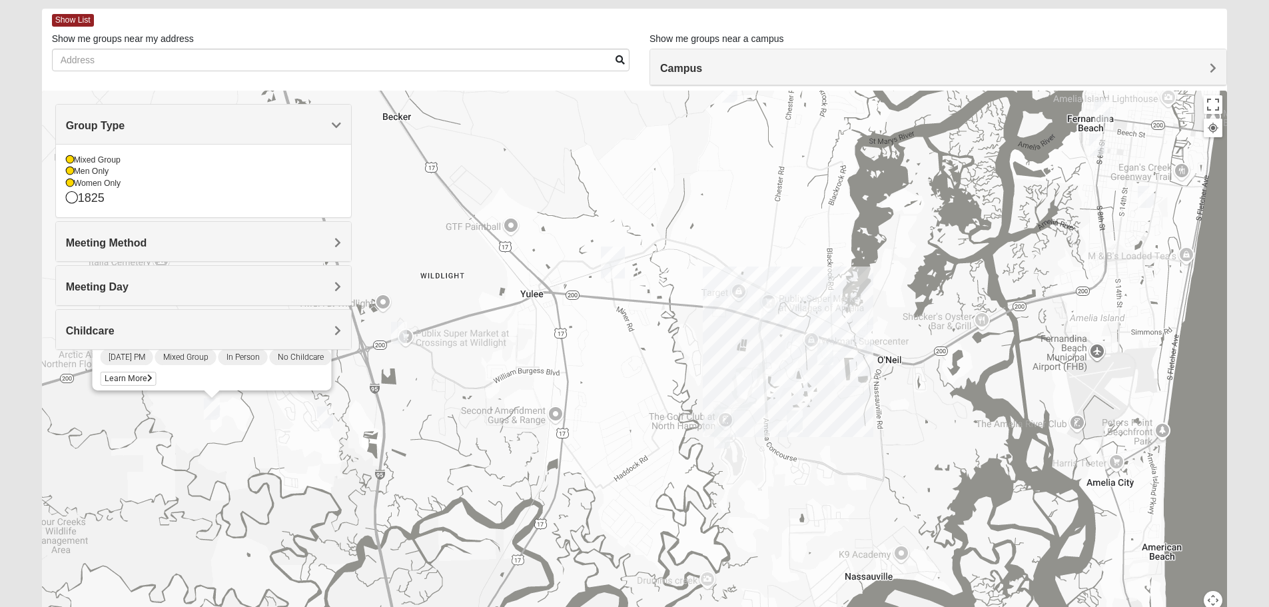
click at [329, 417] on img "Womens Little 32097" at bounding box center [325, 417] width 16 height 22
click at [237, 383] on span "Learn More" at bounding box center [247, 387] width 56 height 14
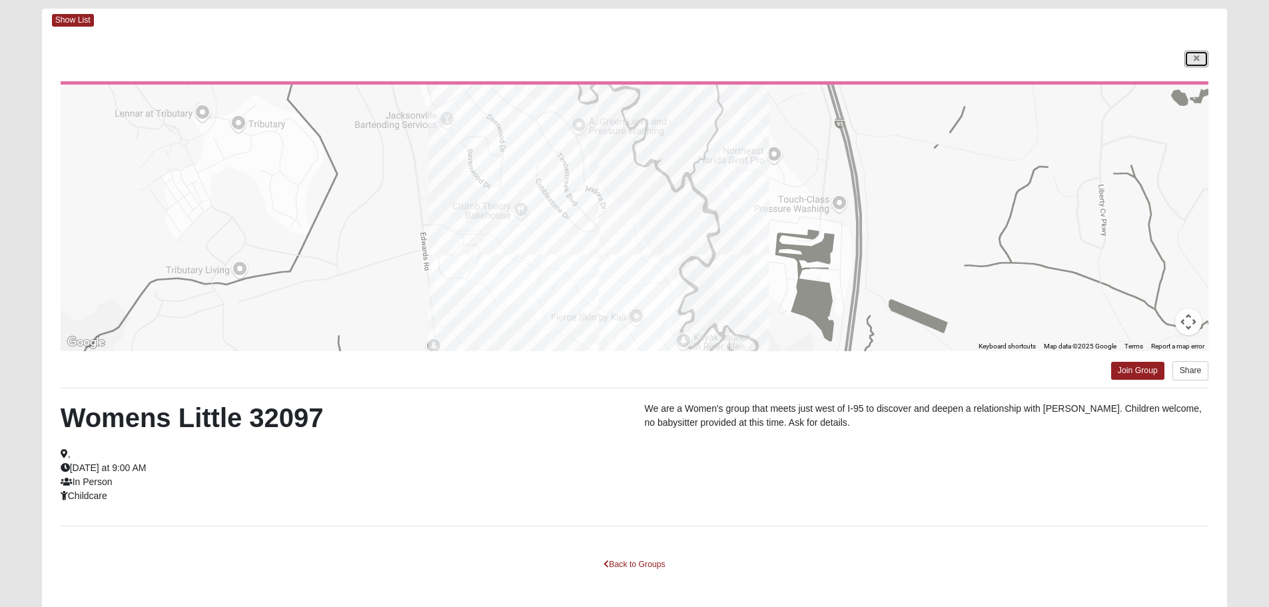
click at [1202, 59] on link at bounding box center [1197, 59] width 24 height 17
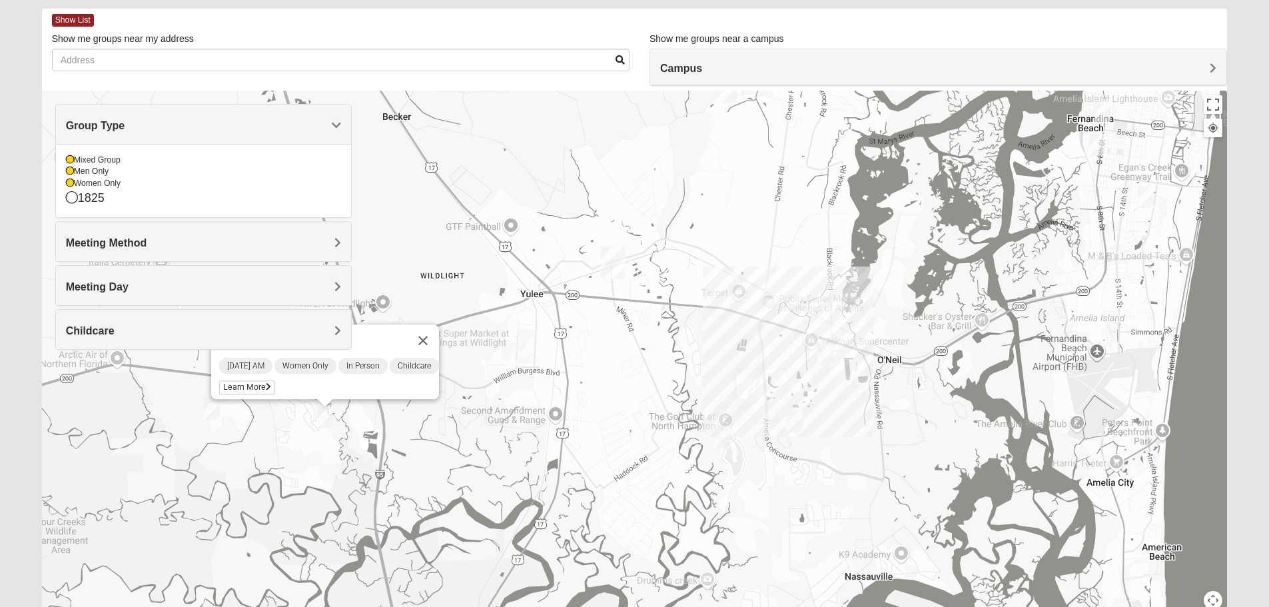
click at [722, 436] on img "Womens Trescot 32034" at bounding box center [722, 437] width 16 height 22
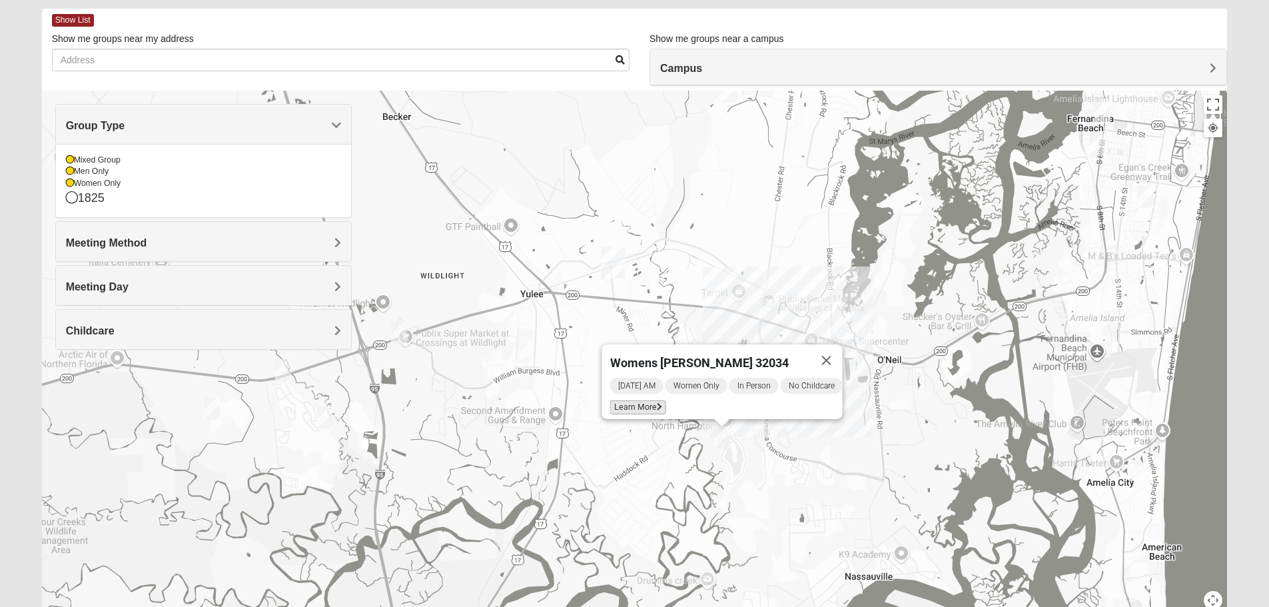
click at [628, 400] on span "Learn More" at bounding box center [638, 407] width 56 height 14
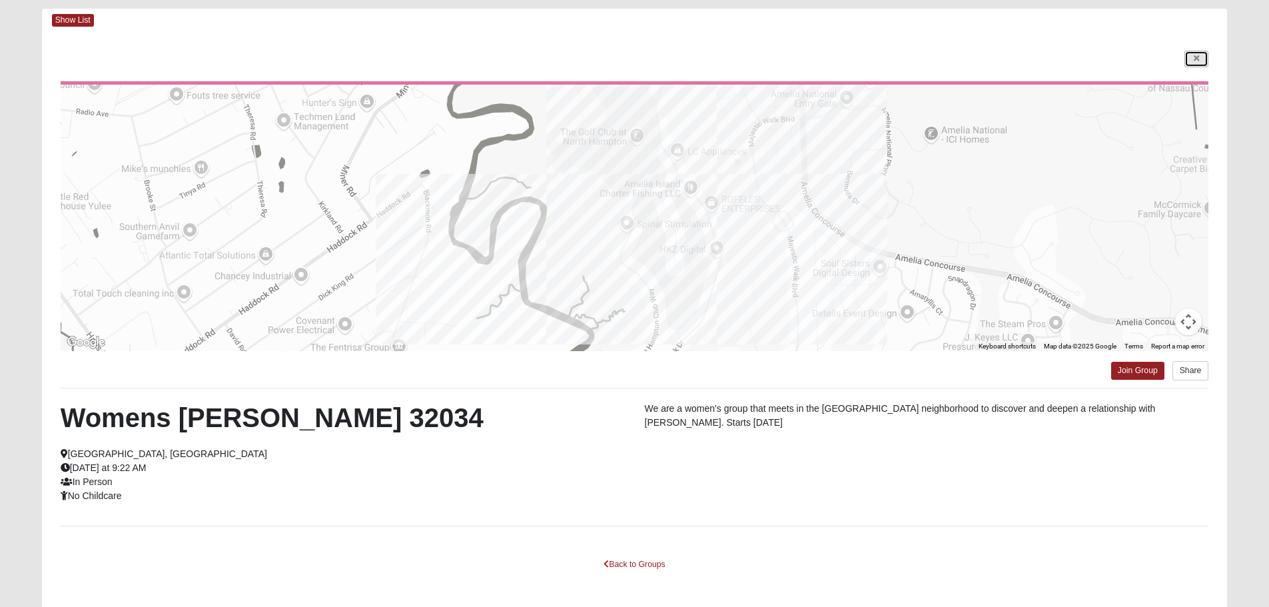
click at [1196, 53] on link at bounding box center [1197, 59] width 24 height 17
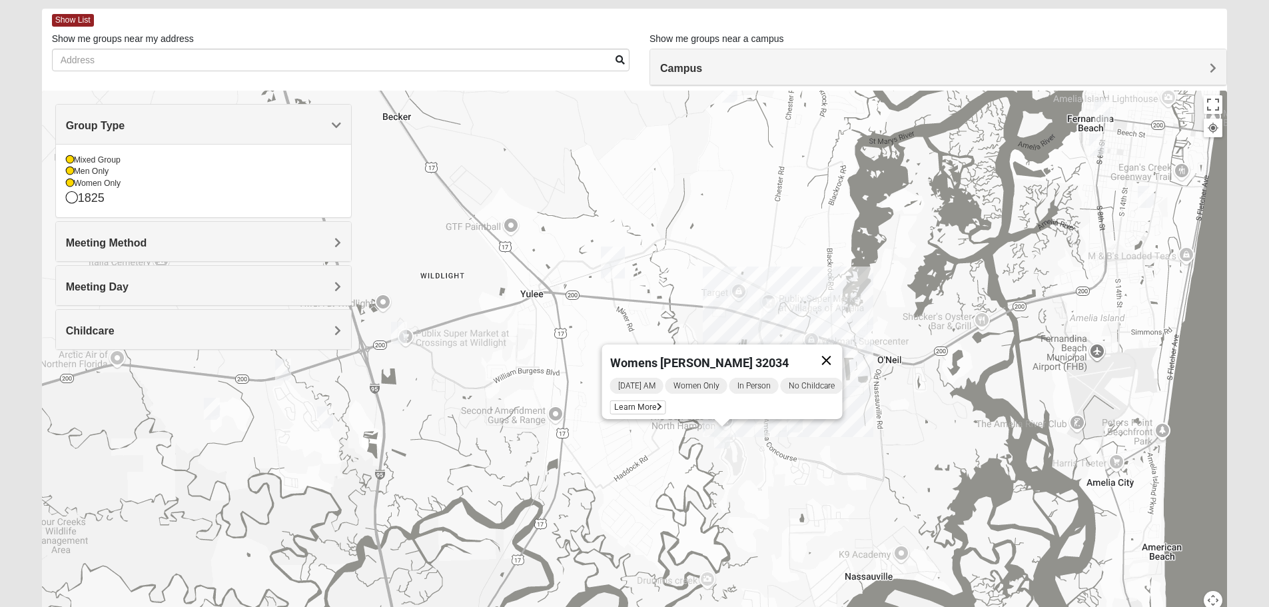
click at [842, 350] on button "Close" at bounding box center [826, 360] width 32 height 32
click at [796, 424] on img "Mens Strickenburg 32097" at bounding box center [795, 421] width 16 height 22
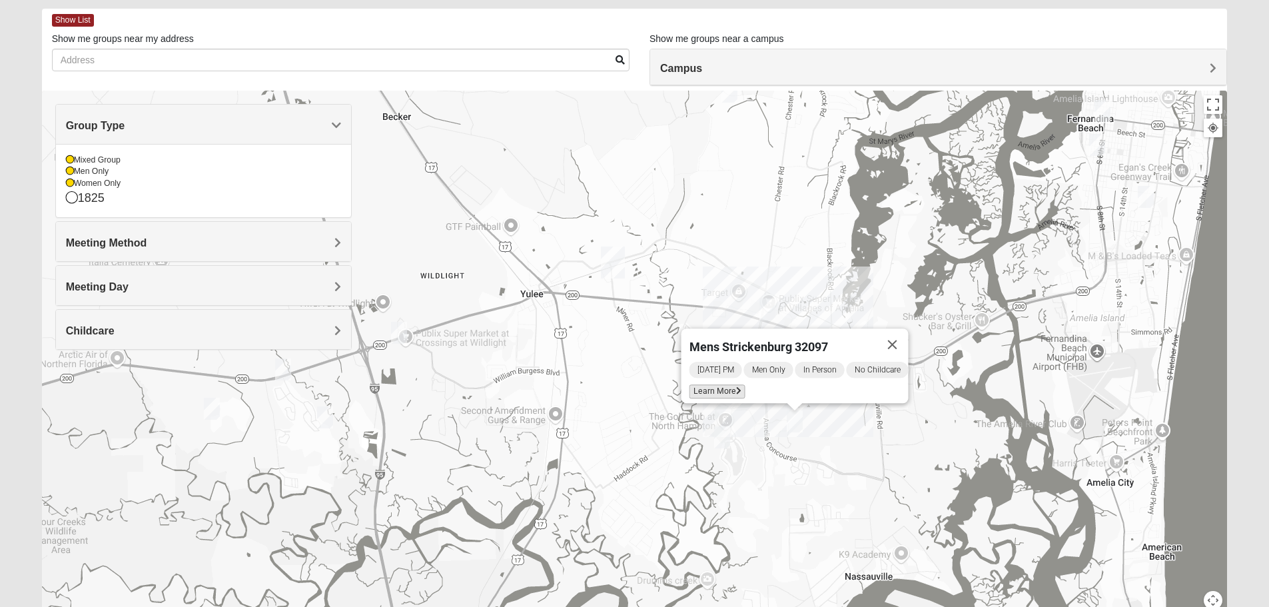
click at [724, 384] on span "Learn More" at bounding box center [717, 391] width 56 height 14
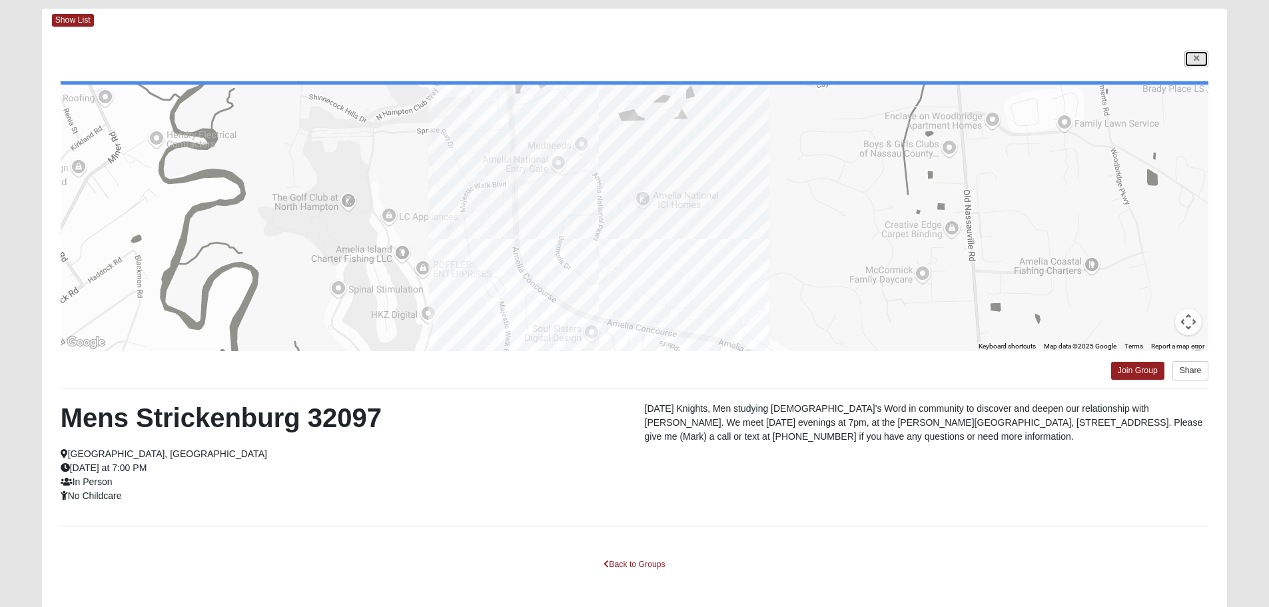
click at [1189, 58] on link at bounding box center [1197, 59] width 24 height 17
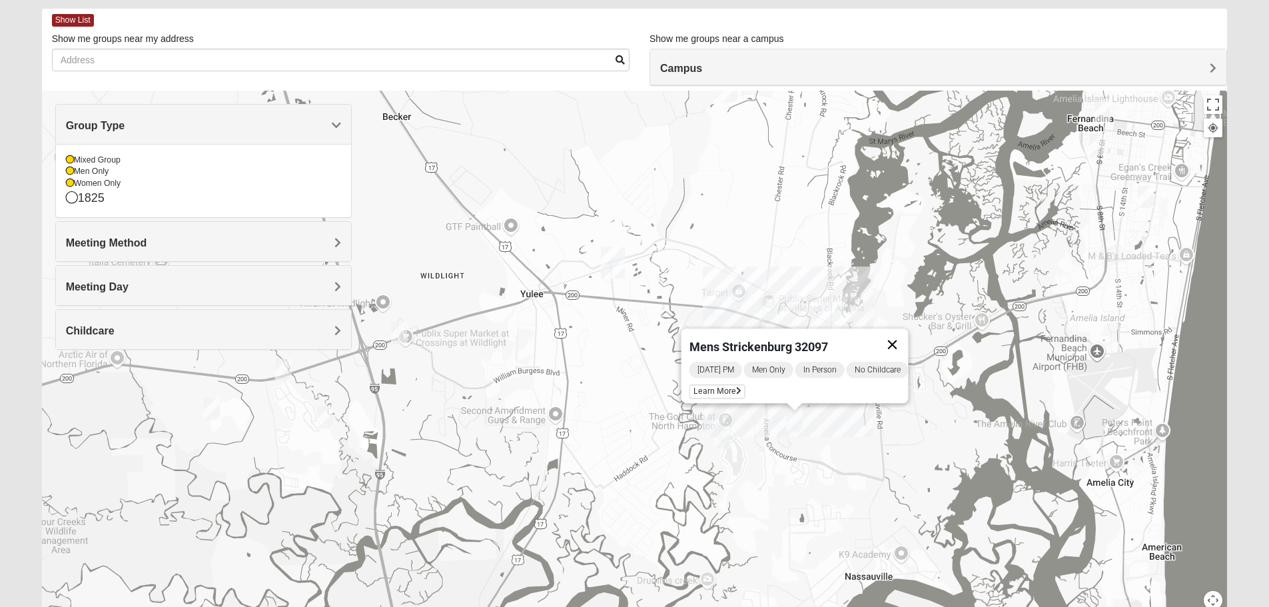
click at [902, 338] on button "Close" at bounding box center [892, 345] width 32 height 32
click at [828, 348] on img "Mixed Speed 32034" at bounding box center [826, 354] width 16 height 22
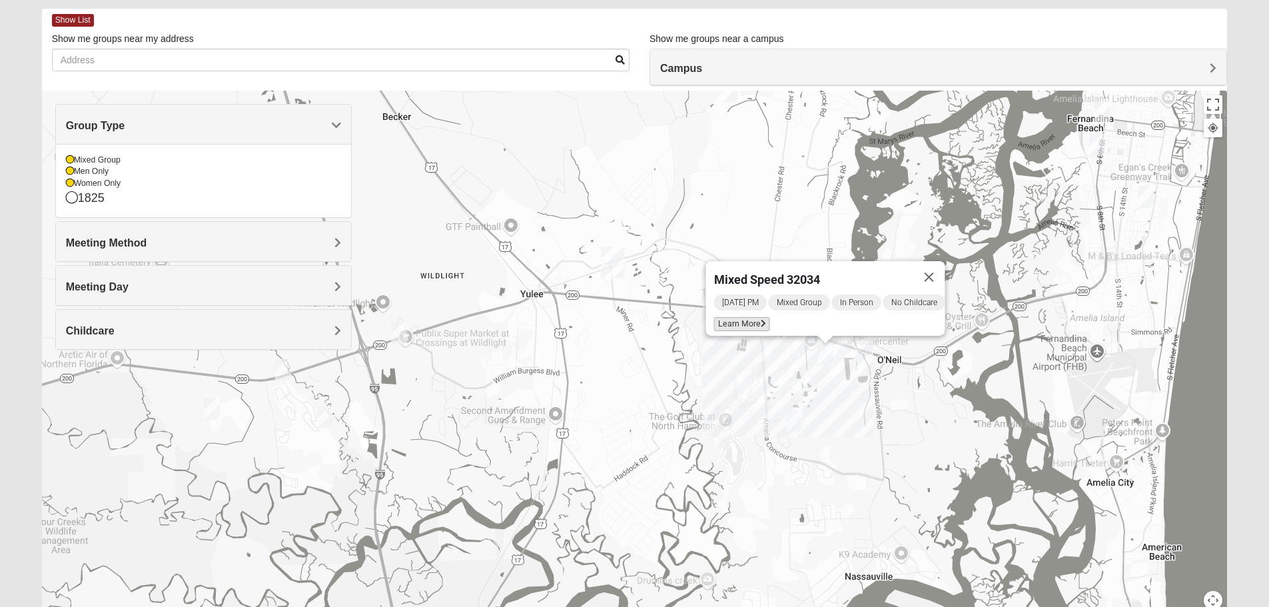
click at [746, 320] on span "Learn More" at bounding box center [742, 324] width 56 height 14
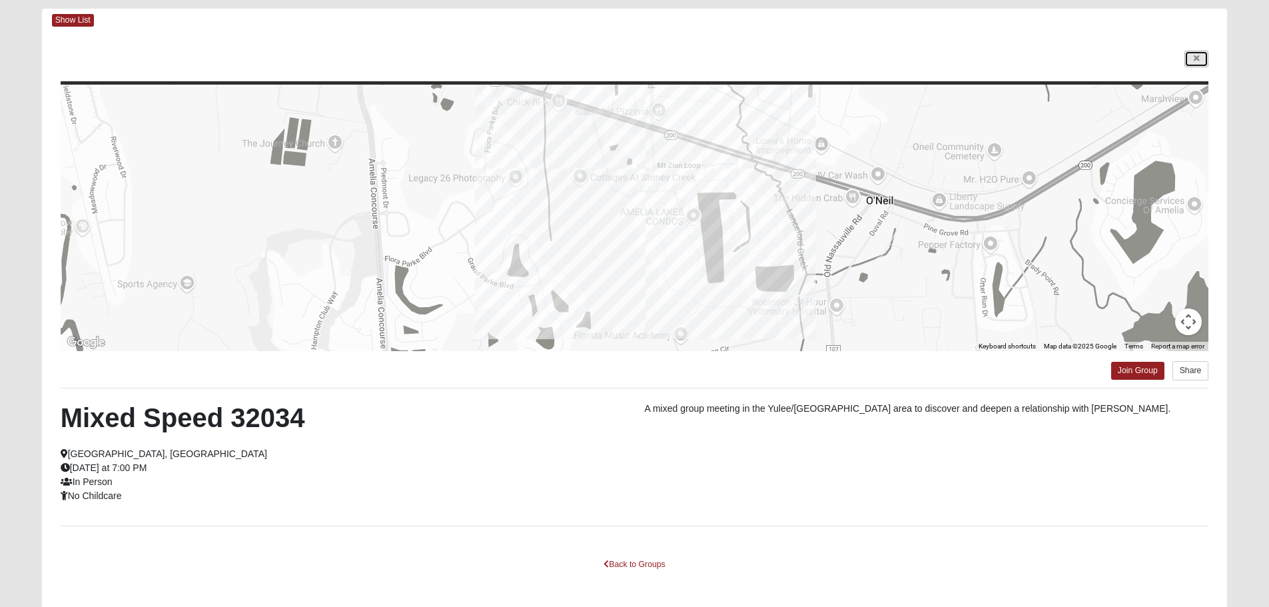
click at [1199, 59] on icon at bounding box center [1196, 59] width 5 height 8
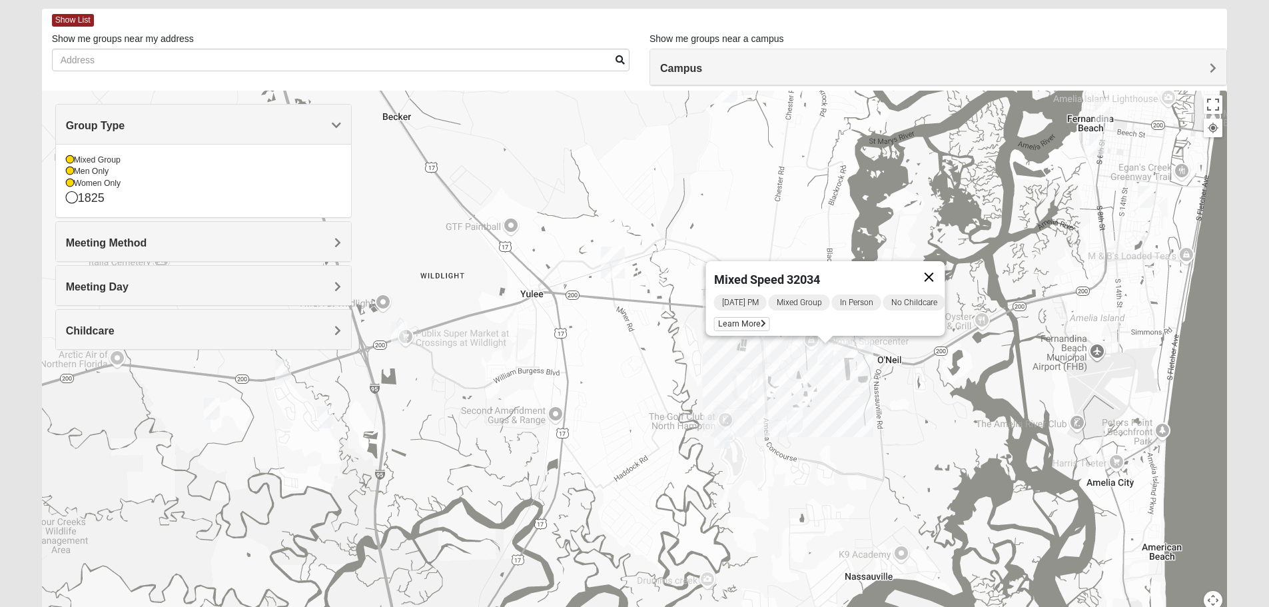
click at [945, 268] on button "Close" at bounding box center [929, 277] width 32 height 32
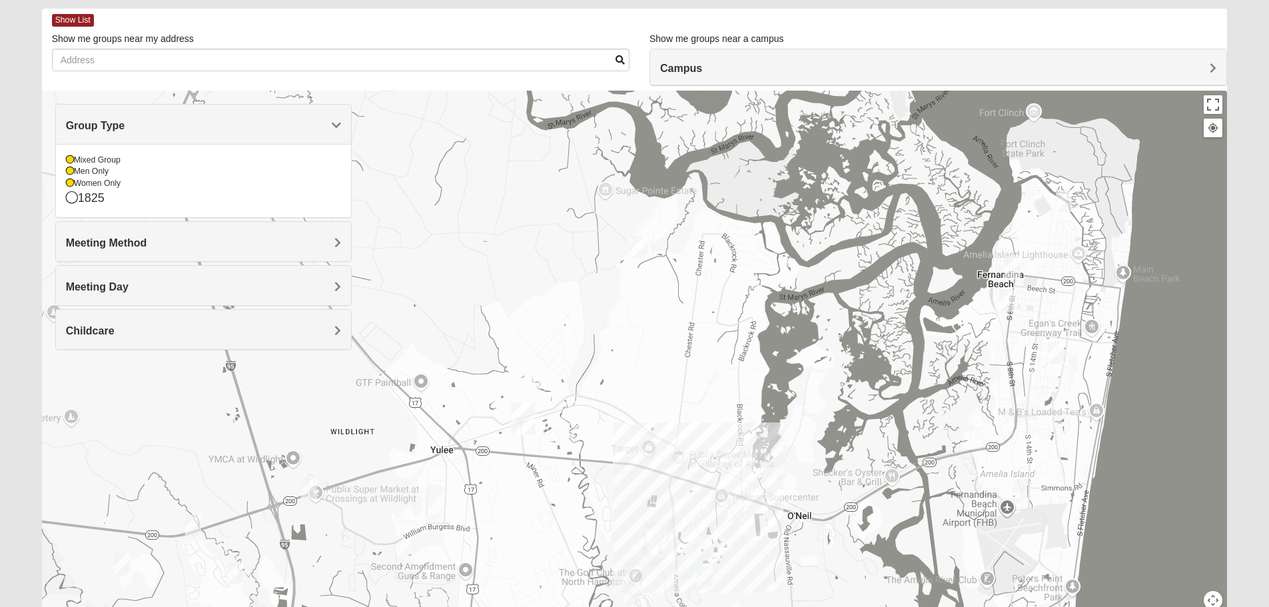
drag, startPoint x: 1123, startPoint y: 372, endPoint x: 1031, endPoint y: 527, distance: 179.5
click at [1031, 527] on div at bounding box center [635, 357] width 1186 height 533
click at [1061, 199] on img "Mixed Murphy 32034" at bounding box center [1064, 201] width 16 height 22
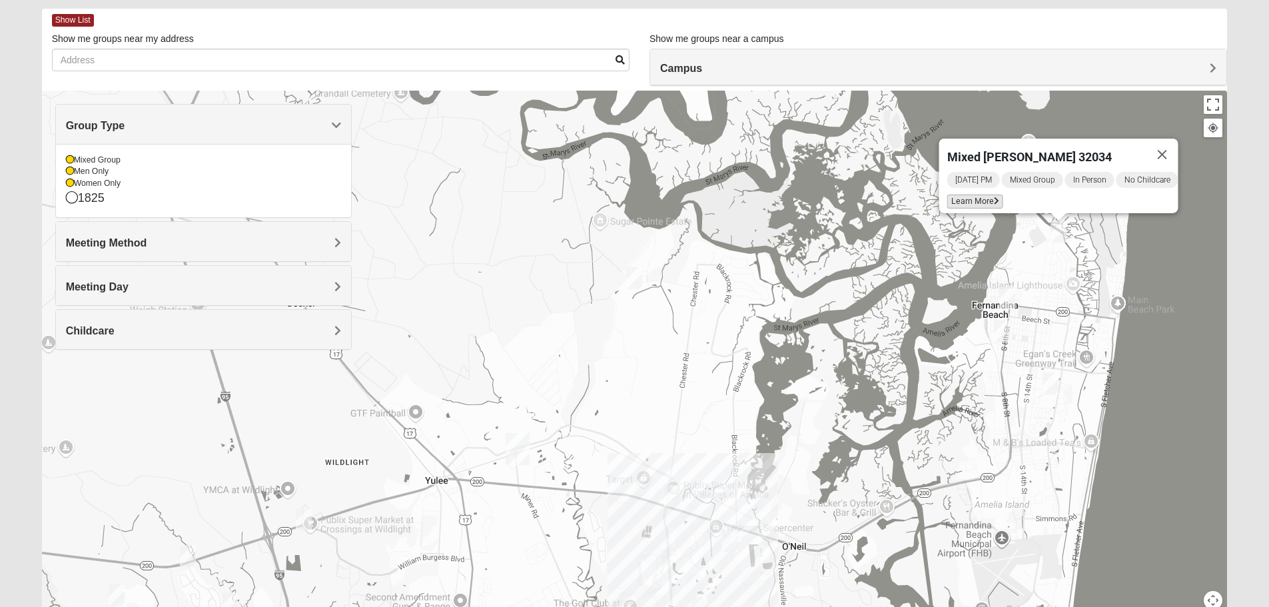
click at [976, 195] on span "Learn More" at bounding box center [975, 202] width 56 height 14
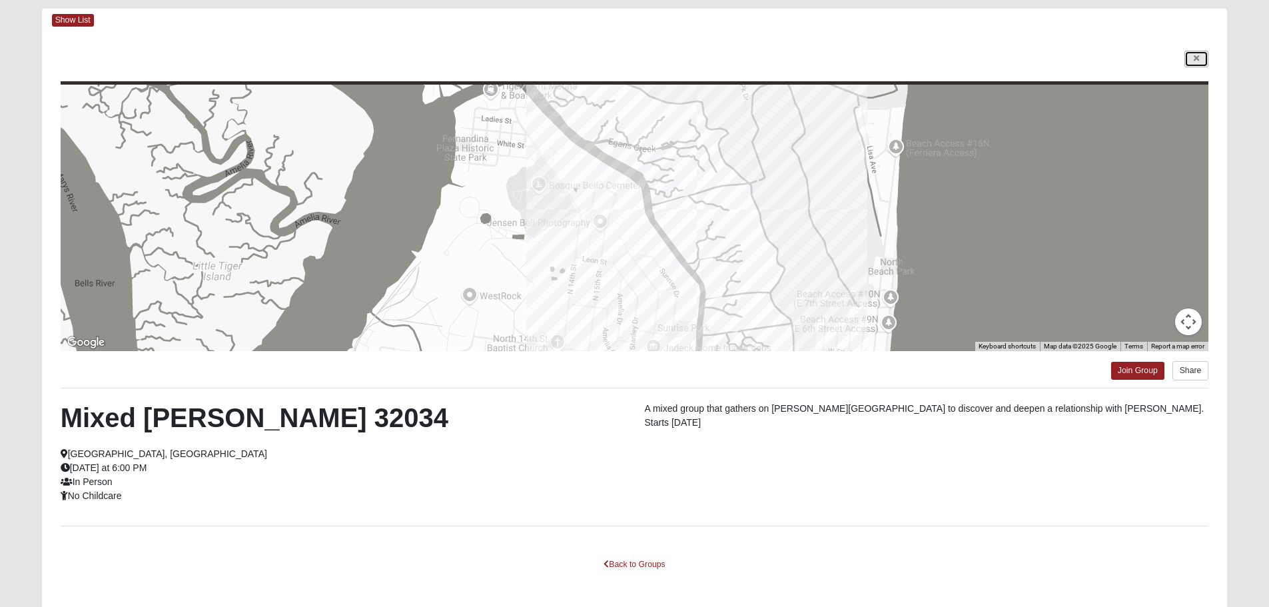
click at [1199, 57] on icon at bounding box center [1196, 59] width 5 height 8
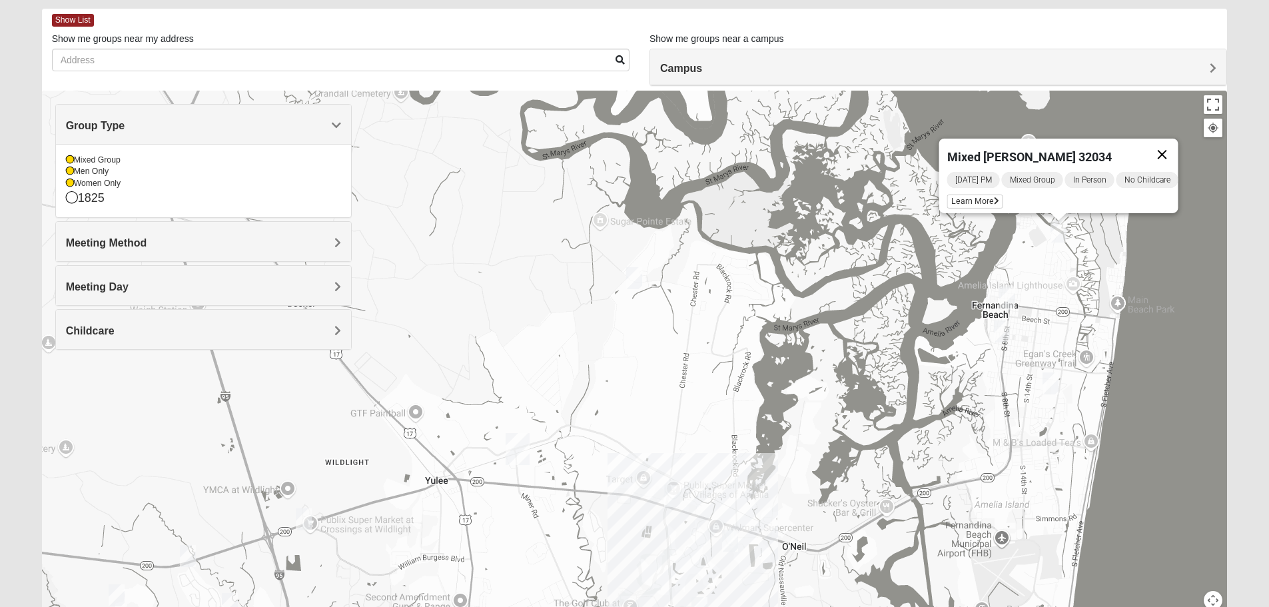
click at [1175, 144] on button "Close" at bounding box center [1162, 155] width 32 height 32
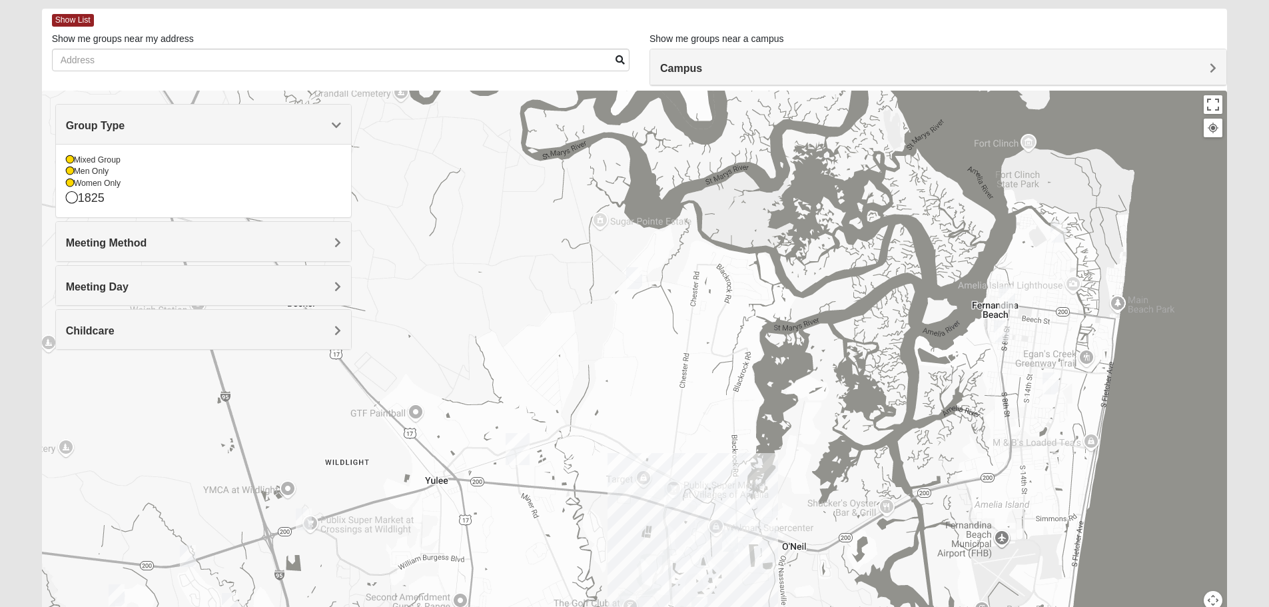
click at [633, 275] on img "Womens Kremin 32097" at bounding box center [634, 278] width 16 height 22
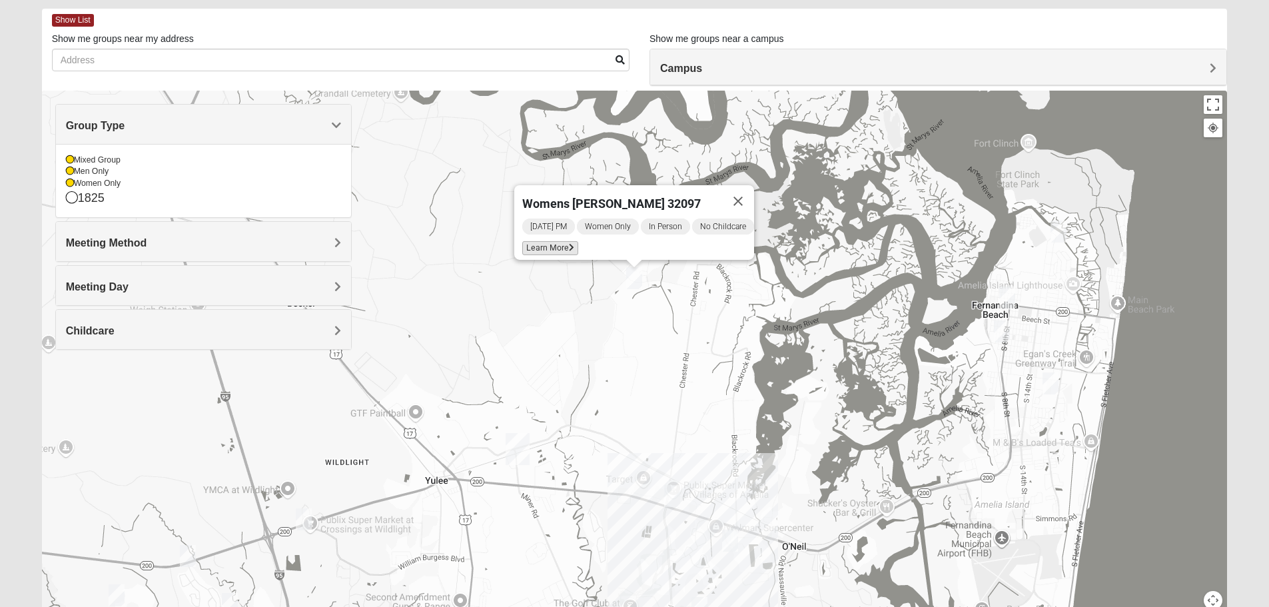
click at [555, 241] on span "Learn More" at bounding box center [550, 248] width 56 height 14
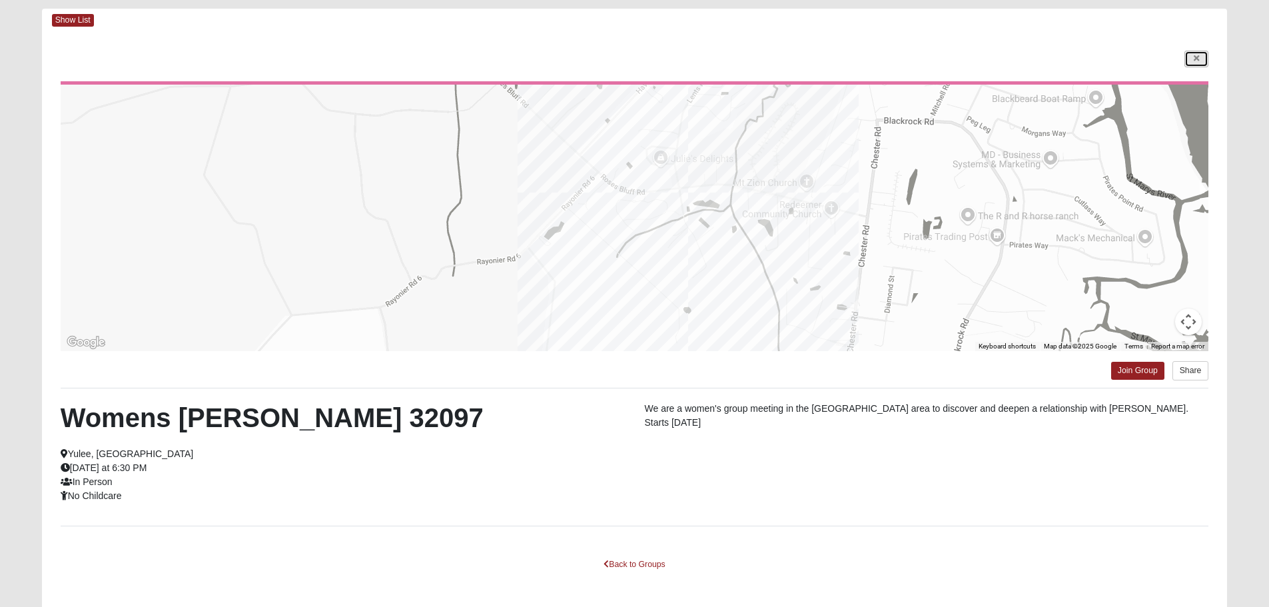
click at [1199, 61] on icon at bounding box center [1196, 59] width 5 height 8
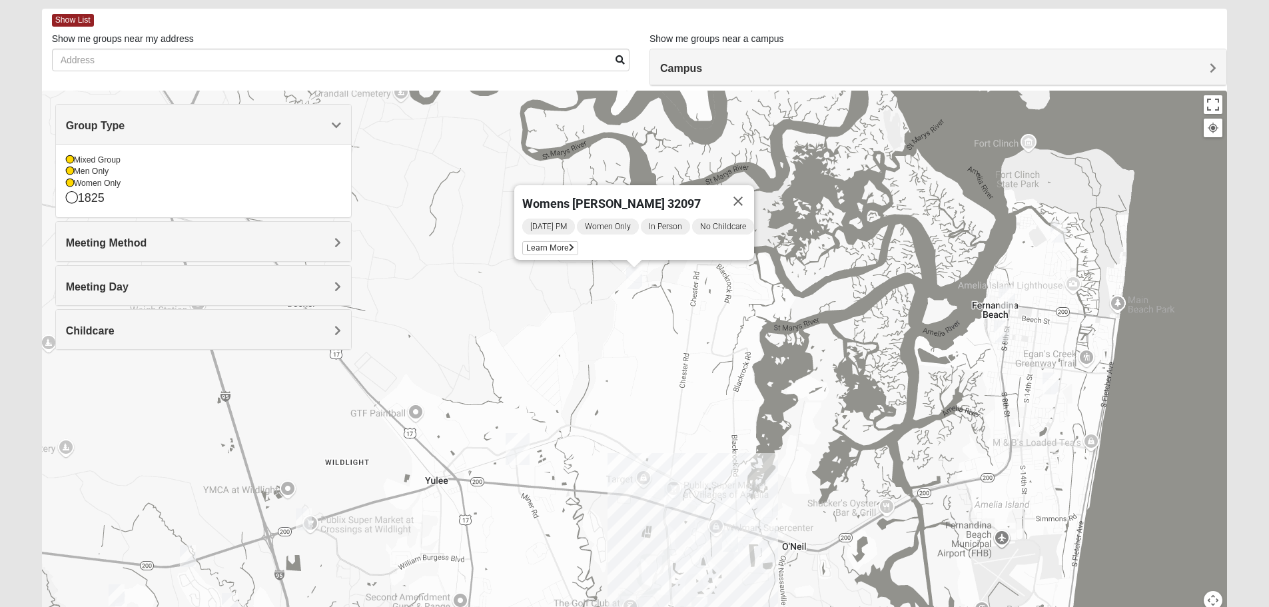
click at [1005, 293] on img "Mens La Sureña 32034" at bounding box center [1007, 298] width 16 height 22
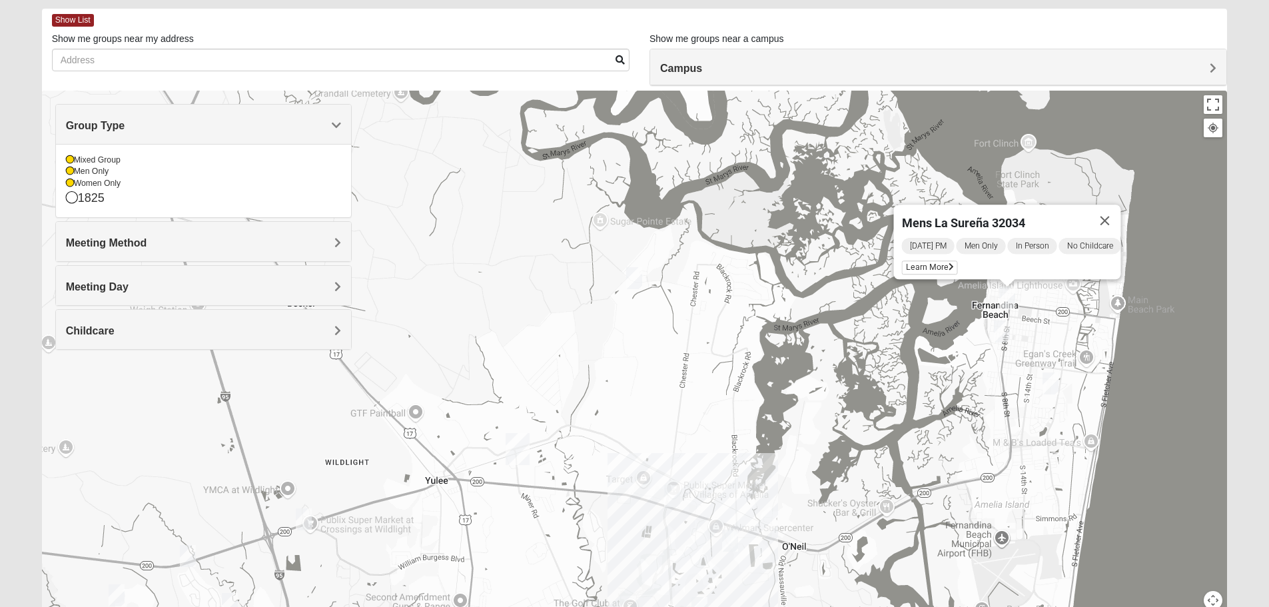
click at [1001, 329] on img "Mens Herbert 32034" at bounding box center [1002, 332] width 16 height 22
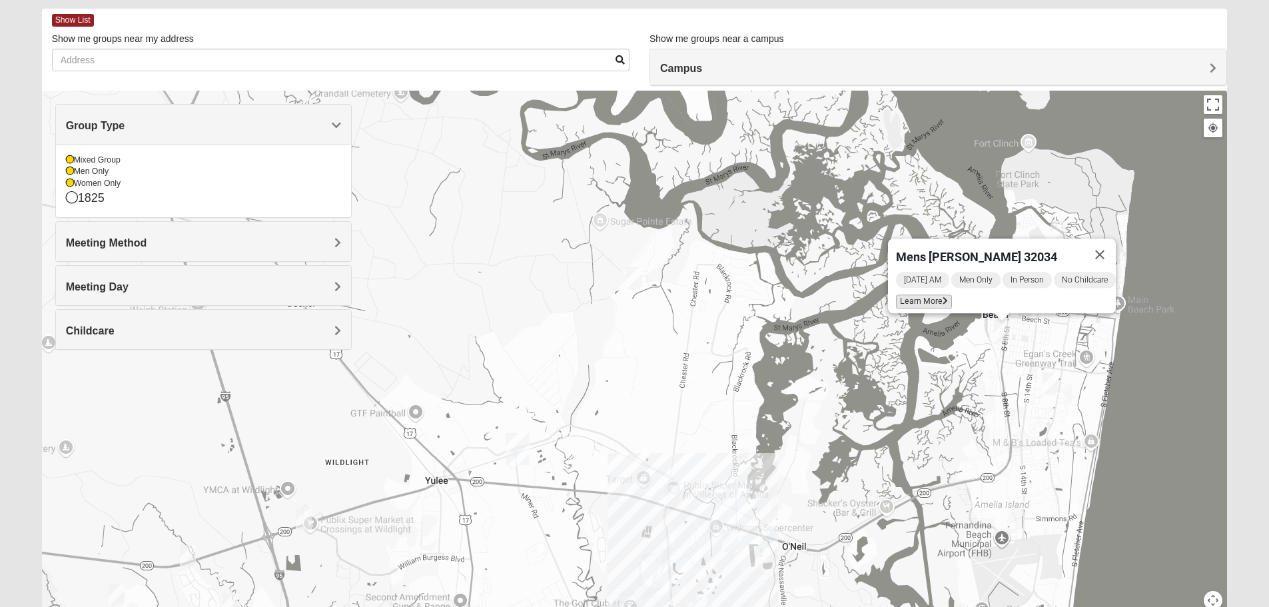
click at [914, 295] on span "Learn More" at bounding box center [924, 302] width 56 height 14
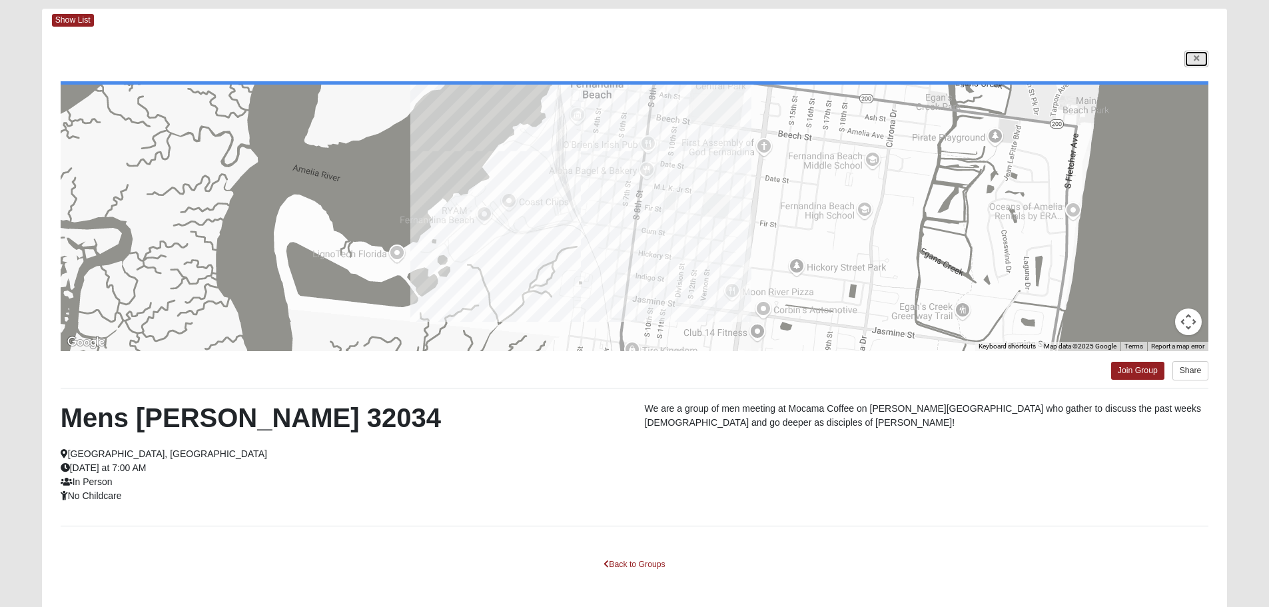
click at [1197, 60] on icon at bounding box center [1196, 59] width 5 height 8
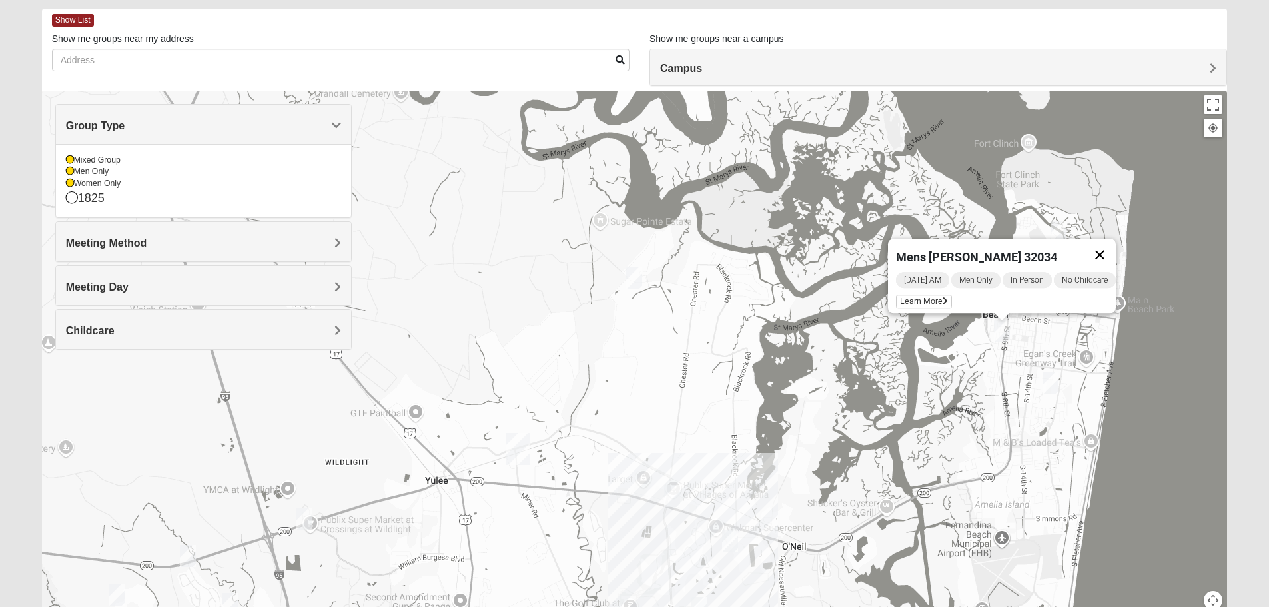
click at [1111, 242] on button "Close" at bounding box center [1100, 255] width 32 height 32
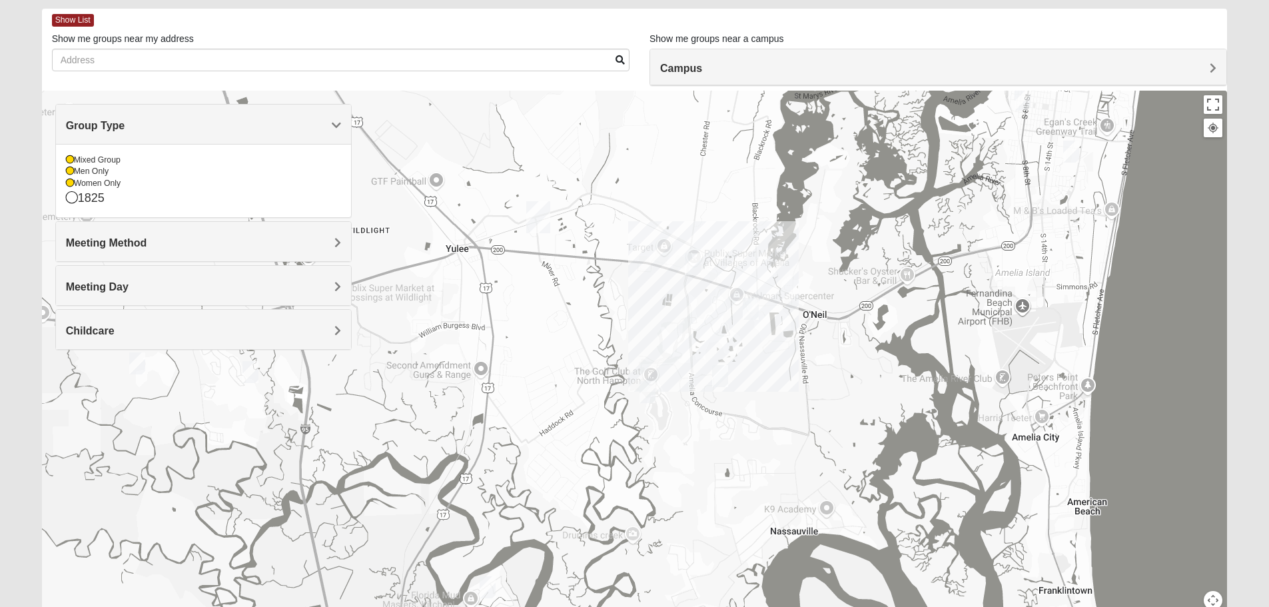
drag, startPoint x: 1154, startPoint y: 382, endPoint x: 1175, endPoint y: 145, distance: 238.1
click at [1175, 145] on div at bounding box center [635, 357] width 1186 height 533
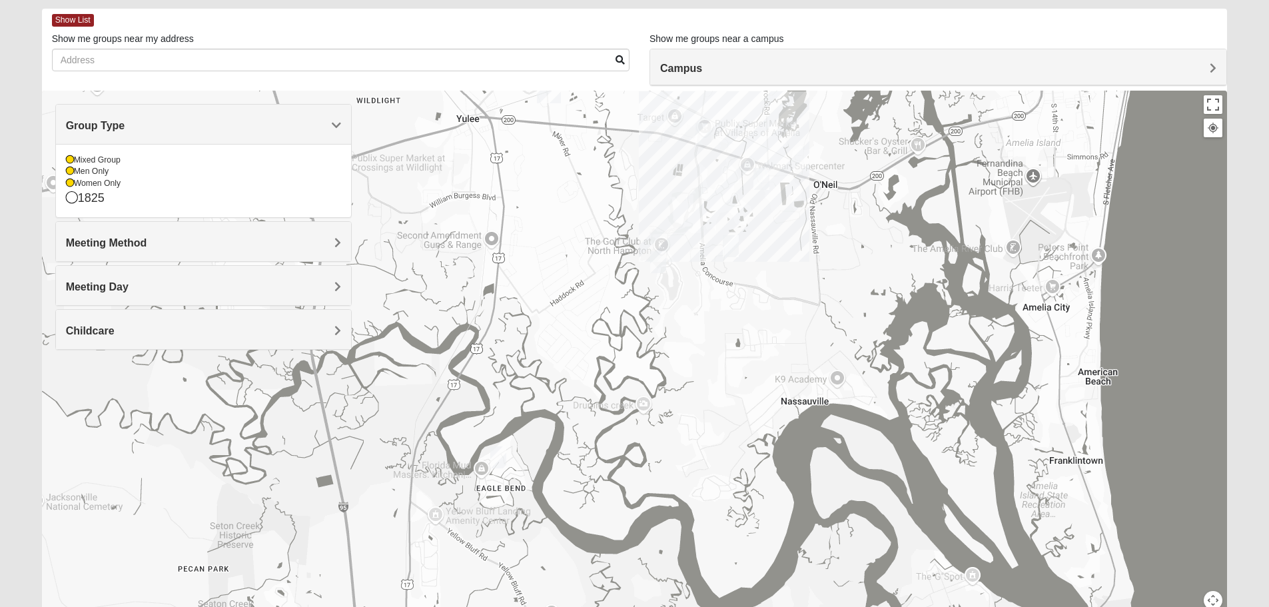
drag, startPoint x: 1191, startPoint y: 371, endPoint x: 1199, endPoint y: 261, distance: 110.9
click at [1199, 261] on div at bounding box center [635, 357] width 1186 height 533
click at [762, 183] on img "Mixed Speed 32034" at bounding box center [762, 179] width 16 height 22
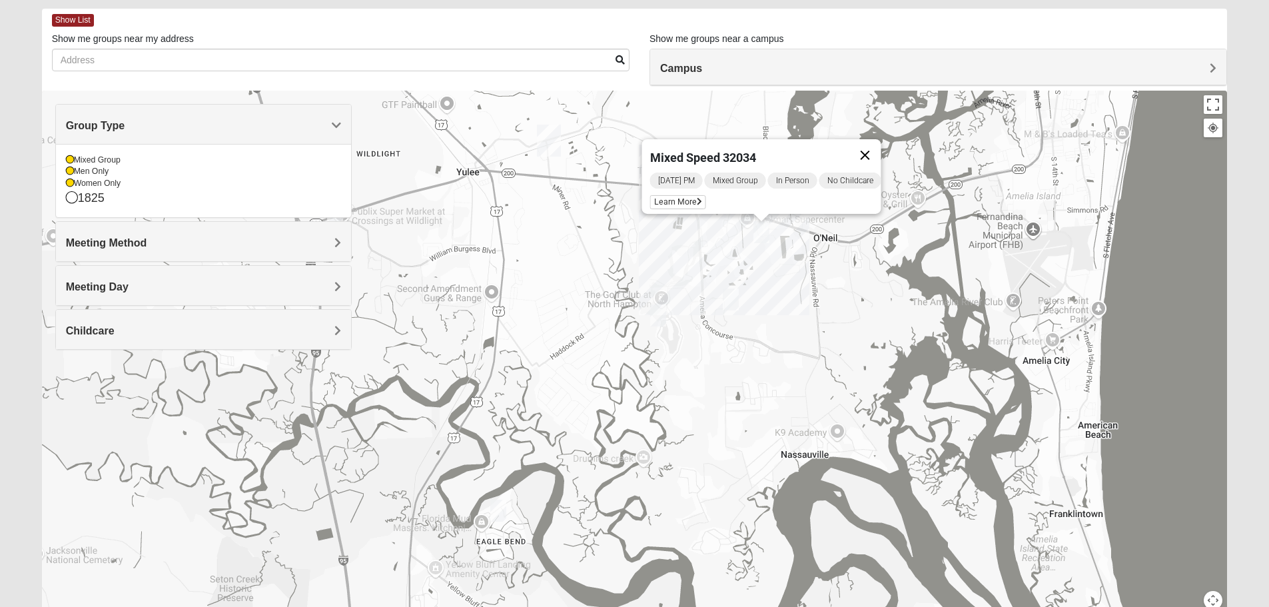
click at [881, 145] on button "Close" at bounding box center [865, 155] width 32 height 32
